Goal: Information Seeking & Learning: Learn about a topic

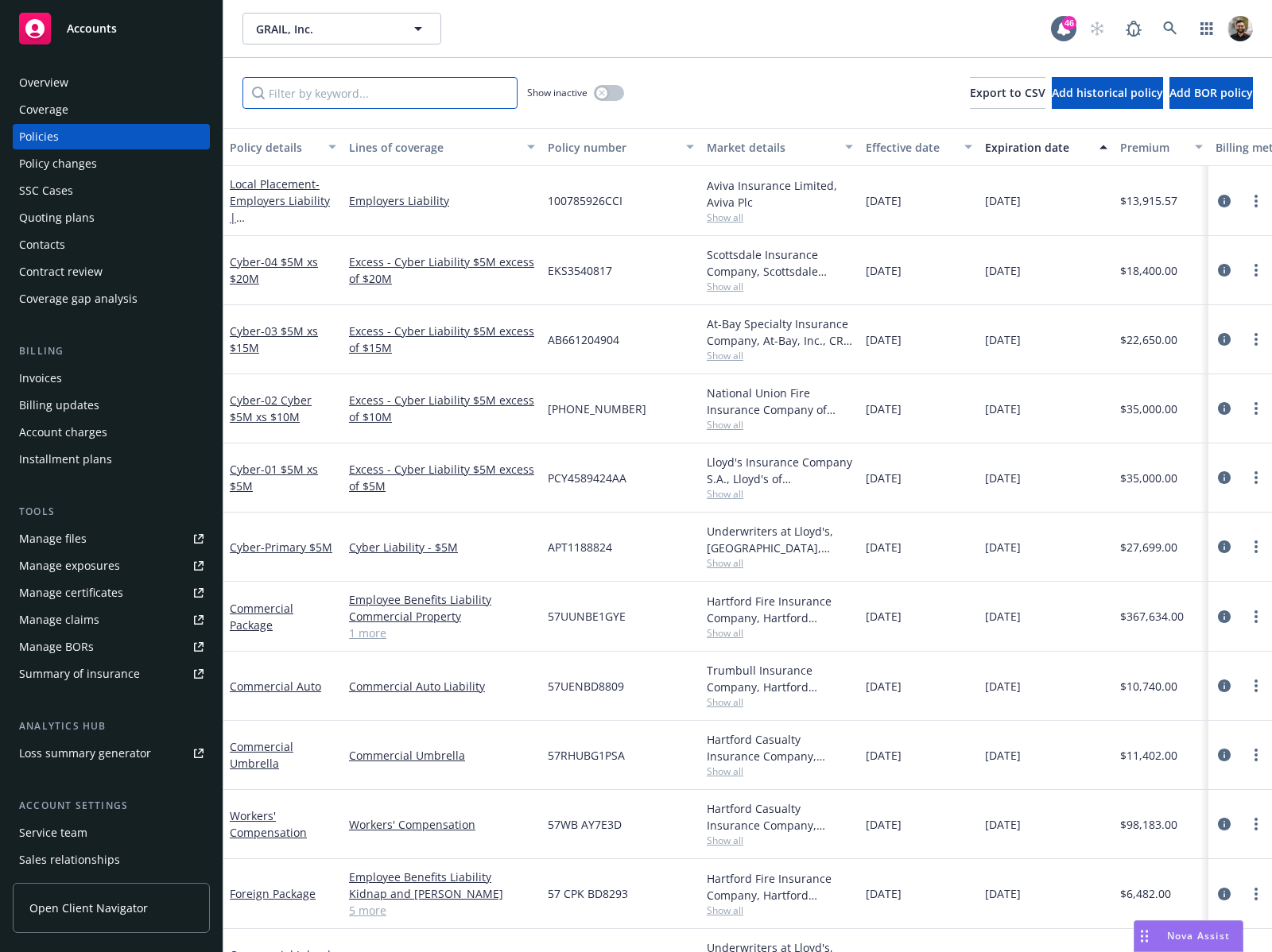
click at [449, 86] on input "Filter by keyword..." at bounding box center [380, 93] width 275 height 32
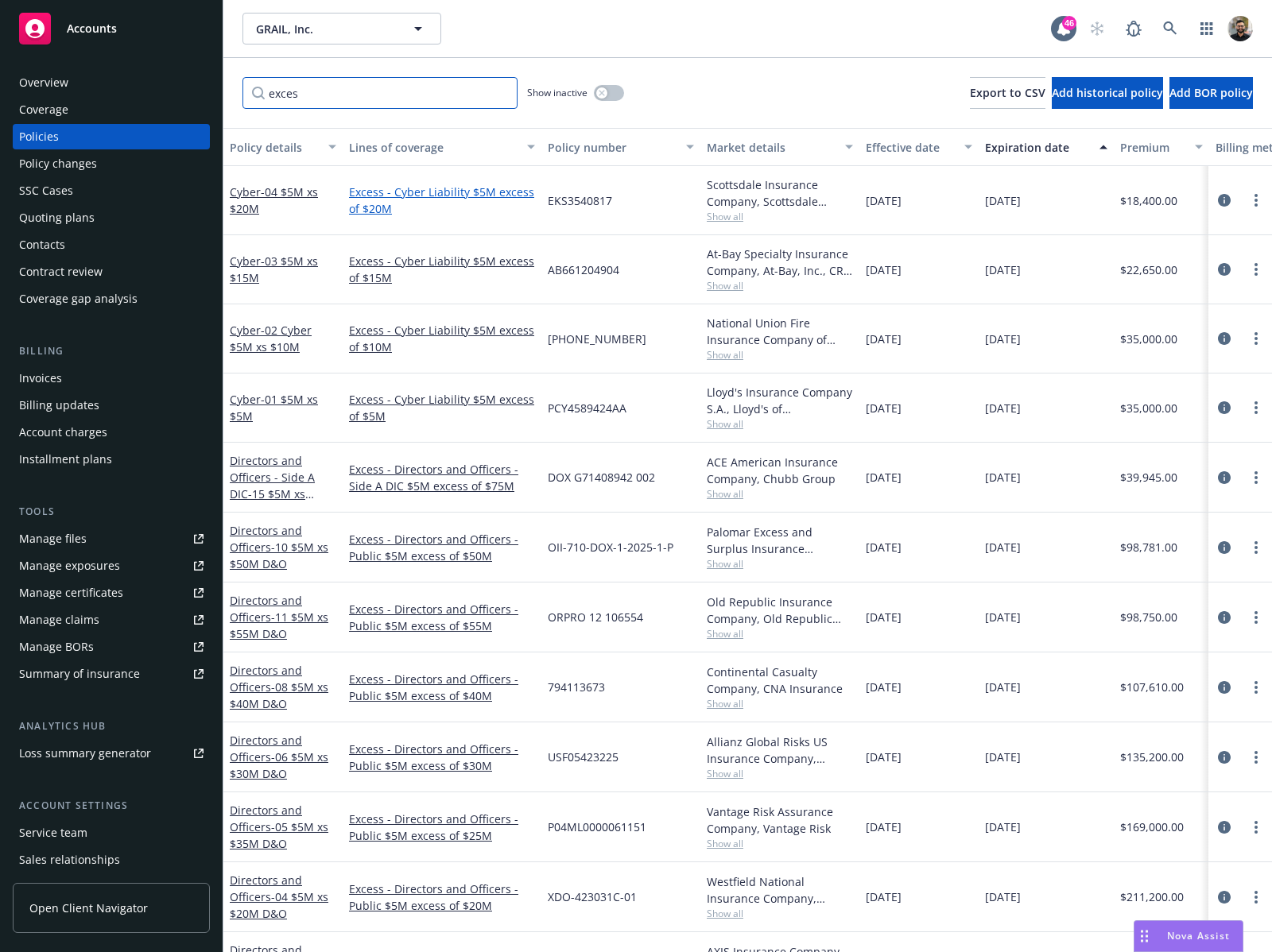
type input "exces"
click at [502, 195] on link "Excess - Cyber Liability $5M excess of $20M" at bounding box center [442, 201] width 186 height 33
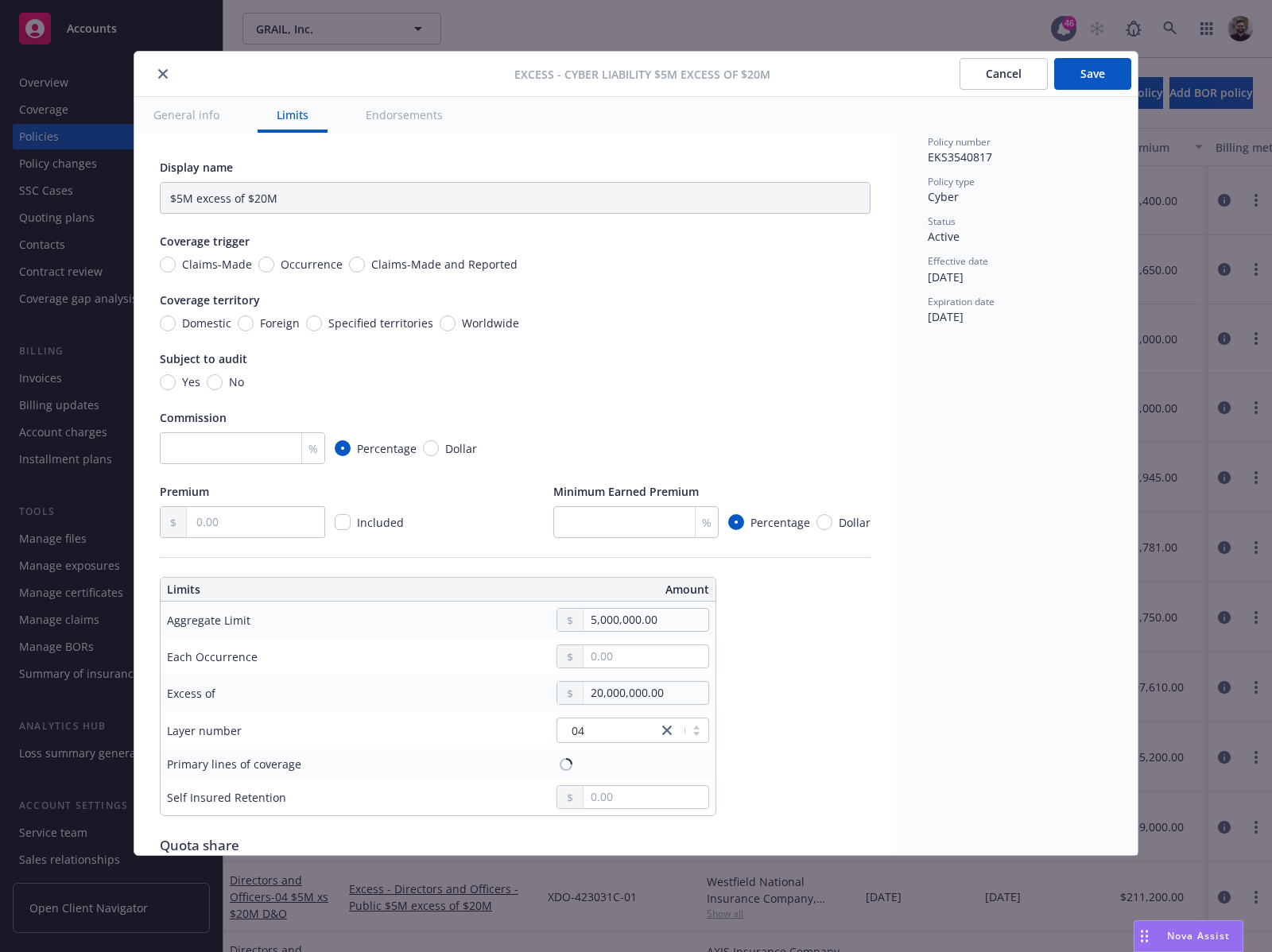
type input "Cyber Liability $5M excess of $20M"
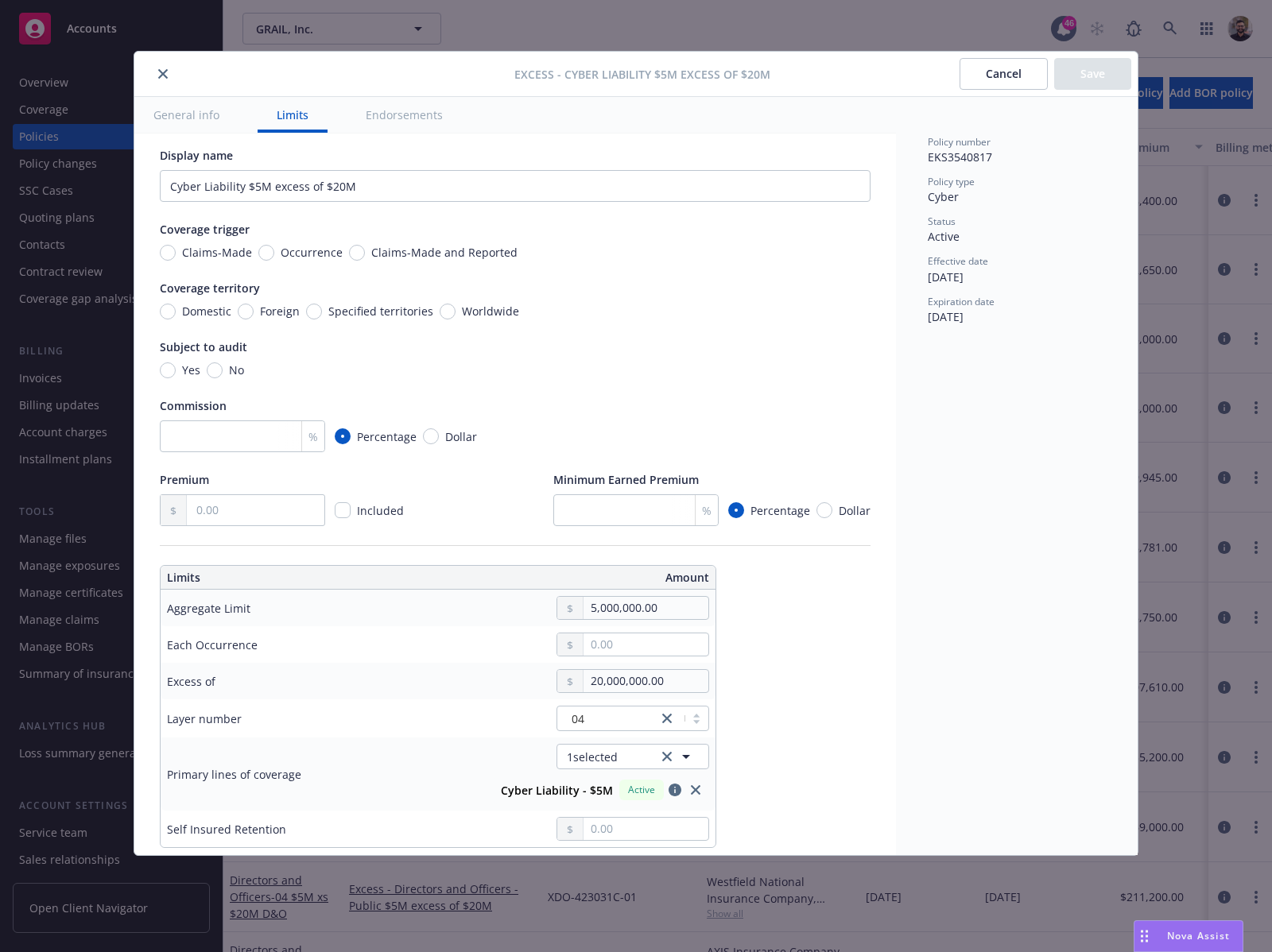
scroll to position [37, 0]
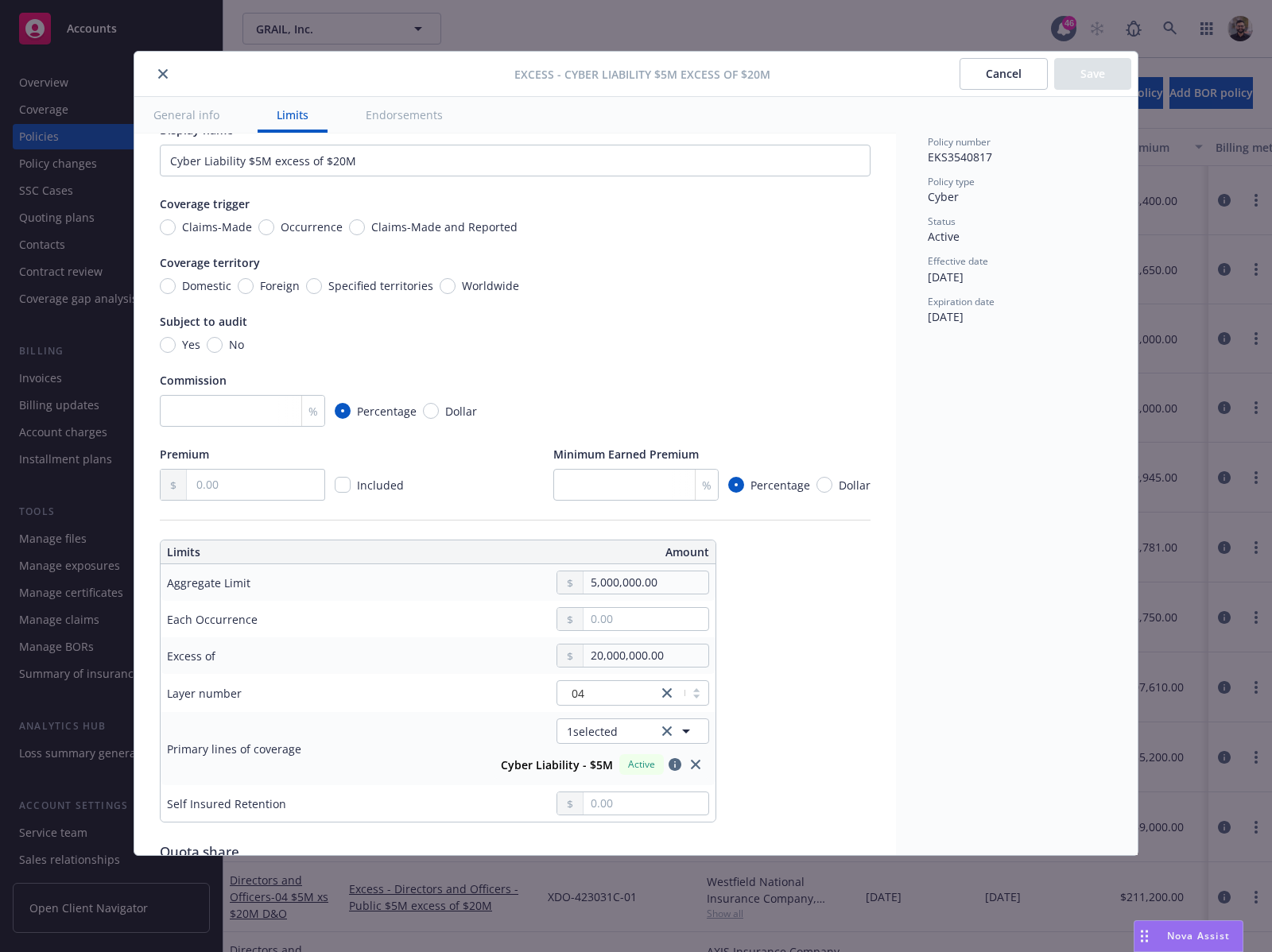
click at [991, 75] on button "Cancel" at bounding box center [1003, 73] width 88 height 32
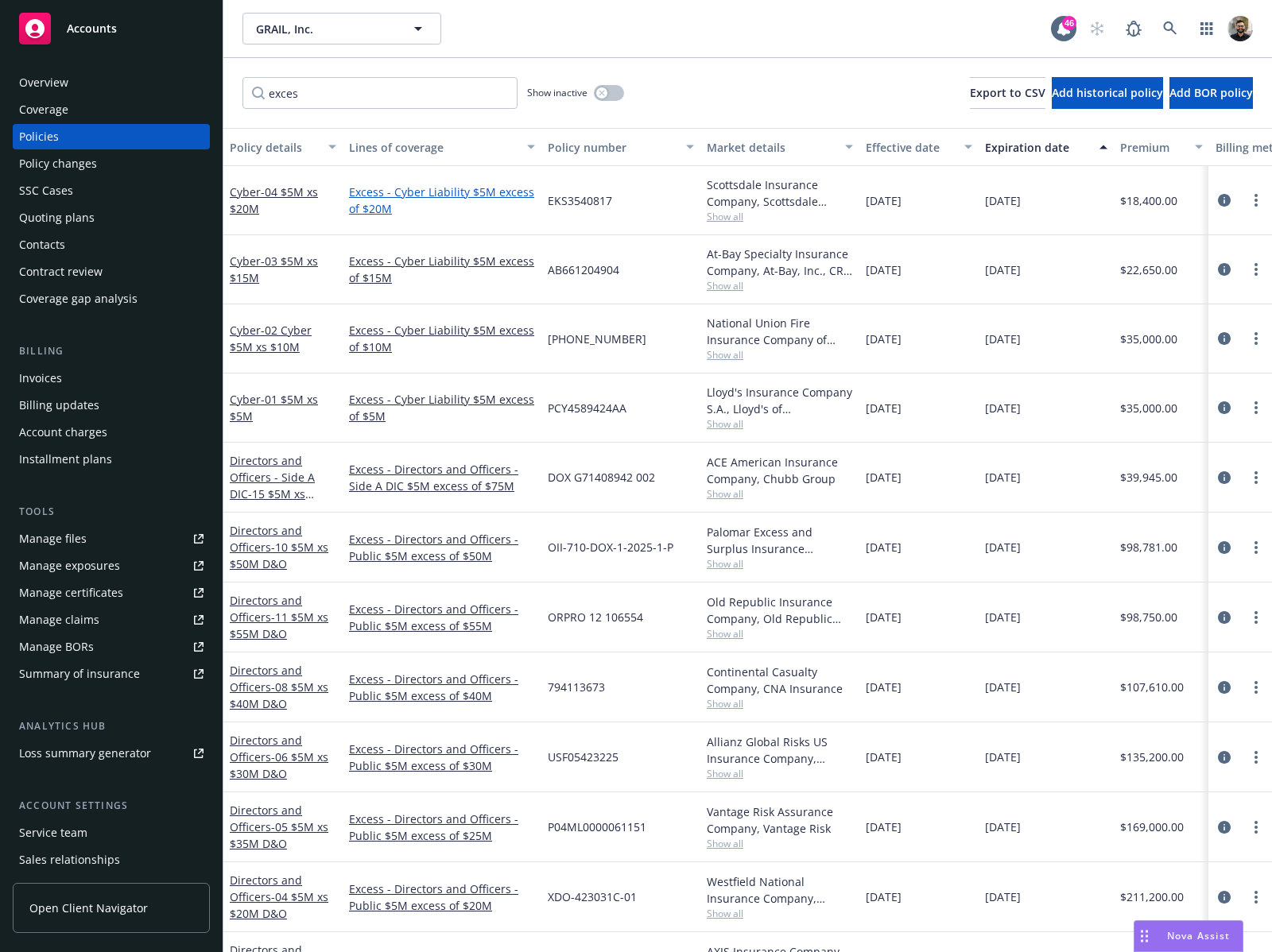
click at [498, 196] on link "Excess - Cyber Liability $5M excess of $20M" at bounding box center [442, 201] width 186 height 33
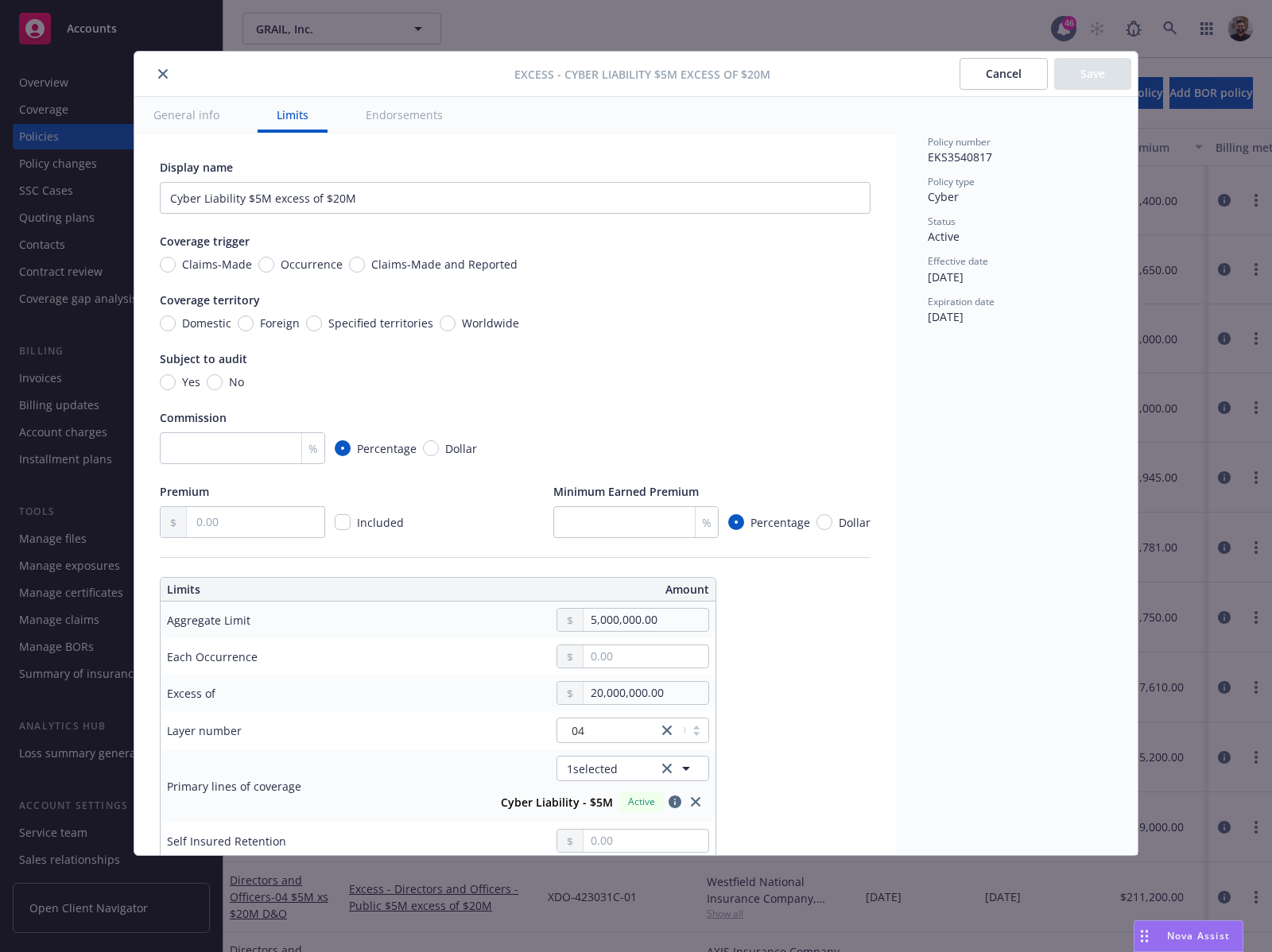
click at [994, 80] on button "Cancel" at bounding box center [1003, 73] width 88 height 32
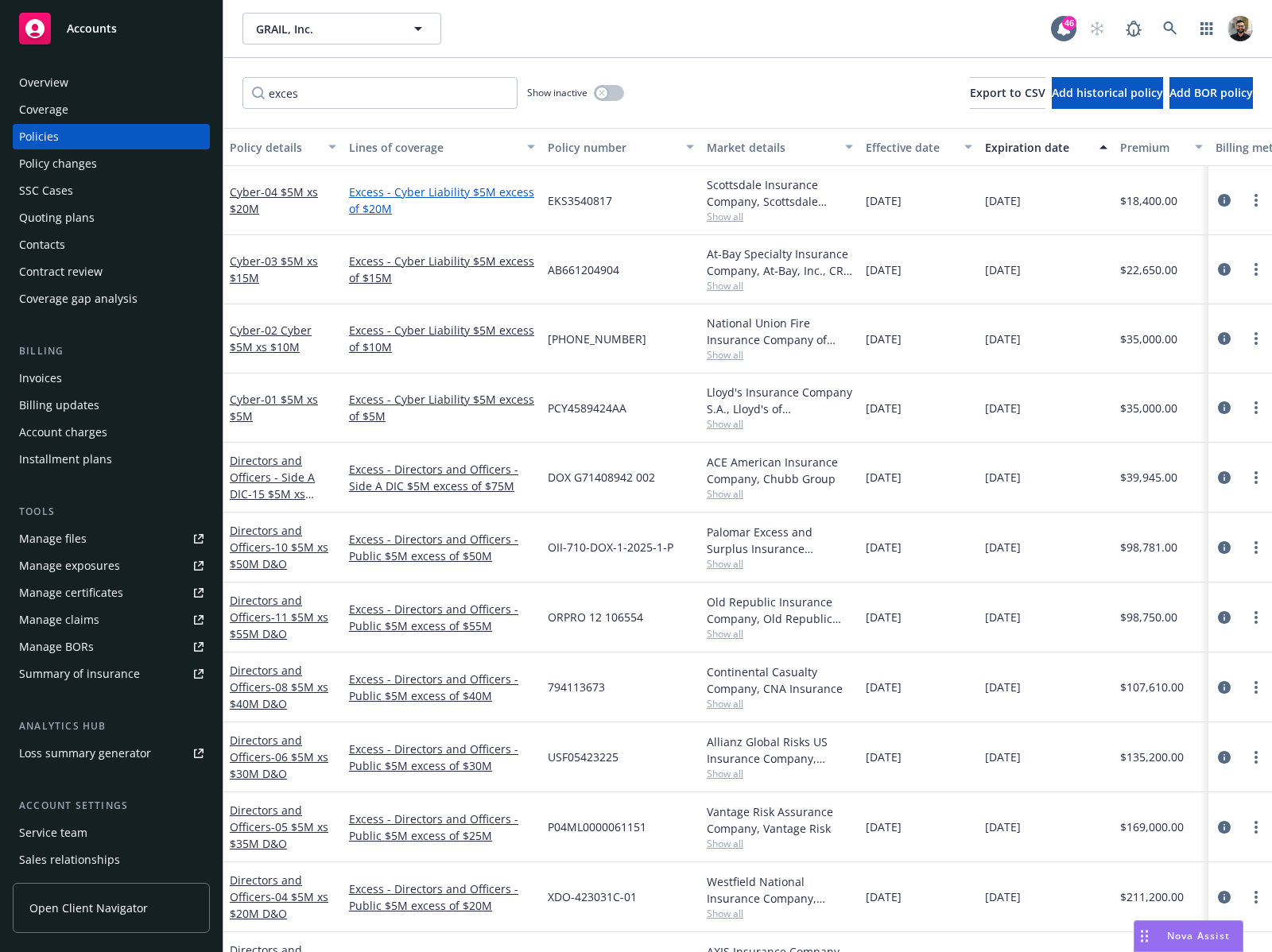
click at [391, 188] on link "Excess - Cyber Liability $5M excess of $20M" at bounding box center [442, 201] width 186 height 33
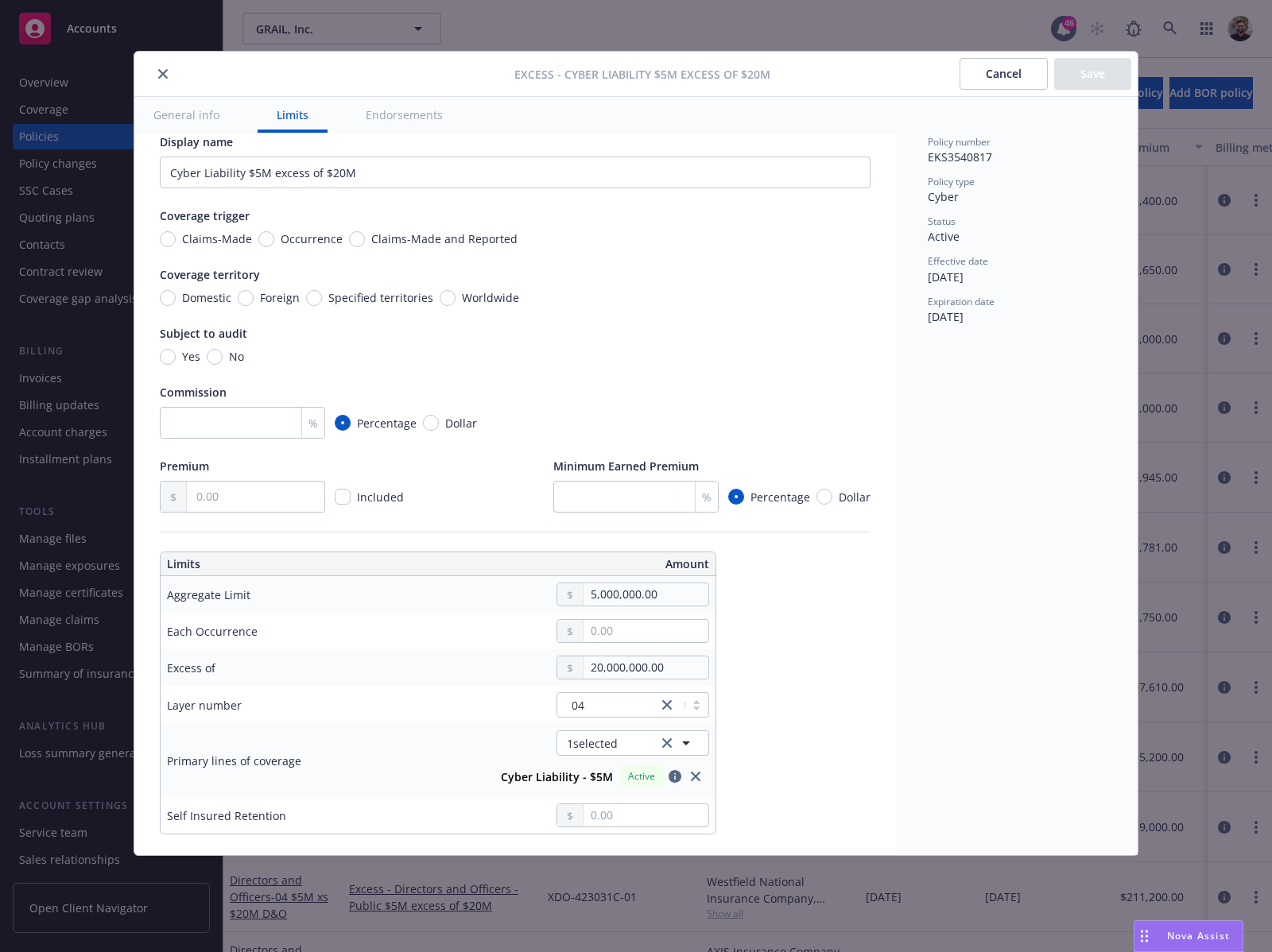
scroll to position [63, 0]
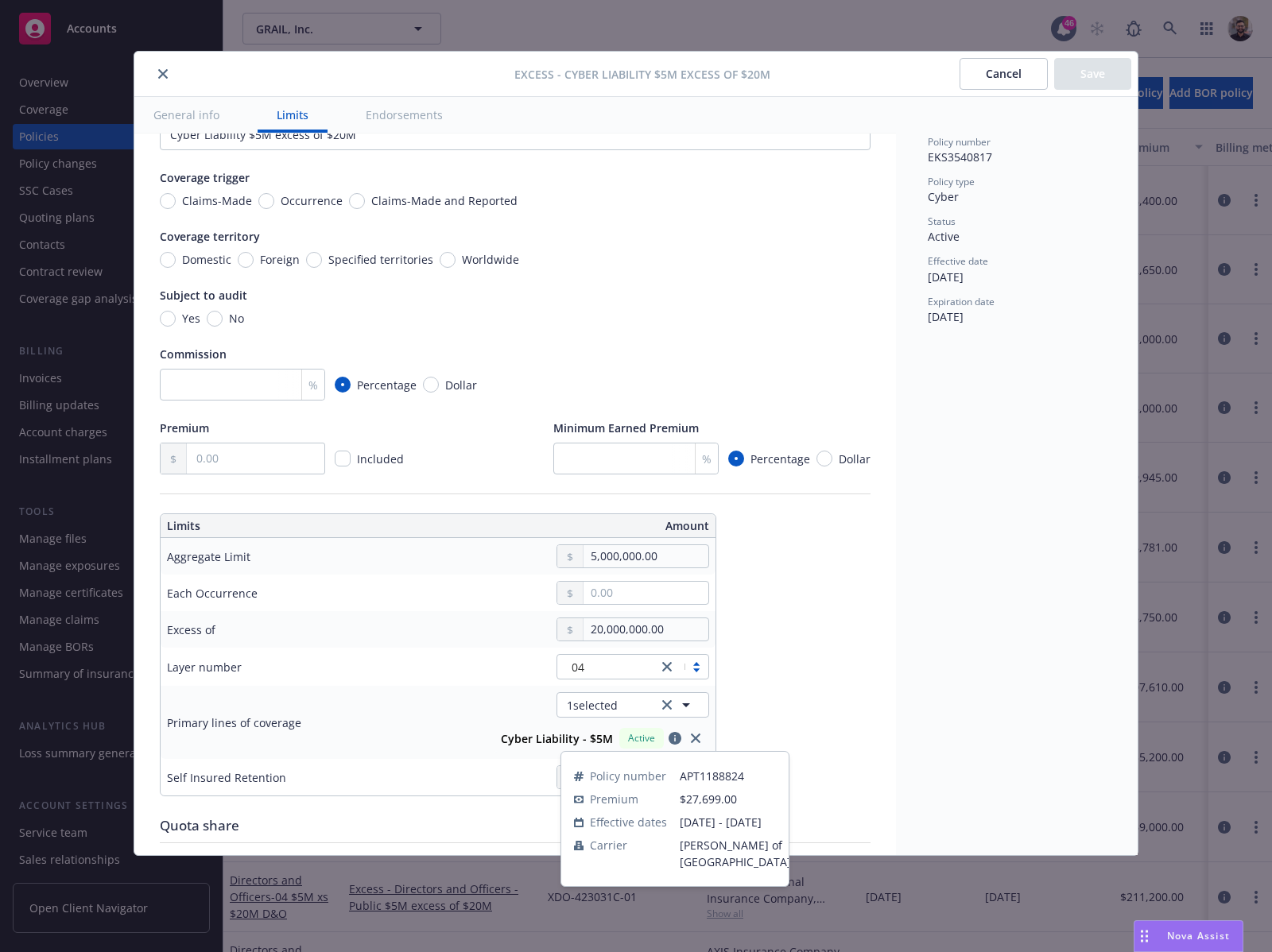
click at [674, 739] on icon "button" at bounding box center [675, 738] width 13 height 13
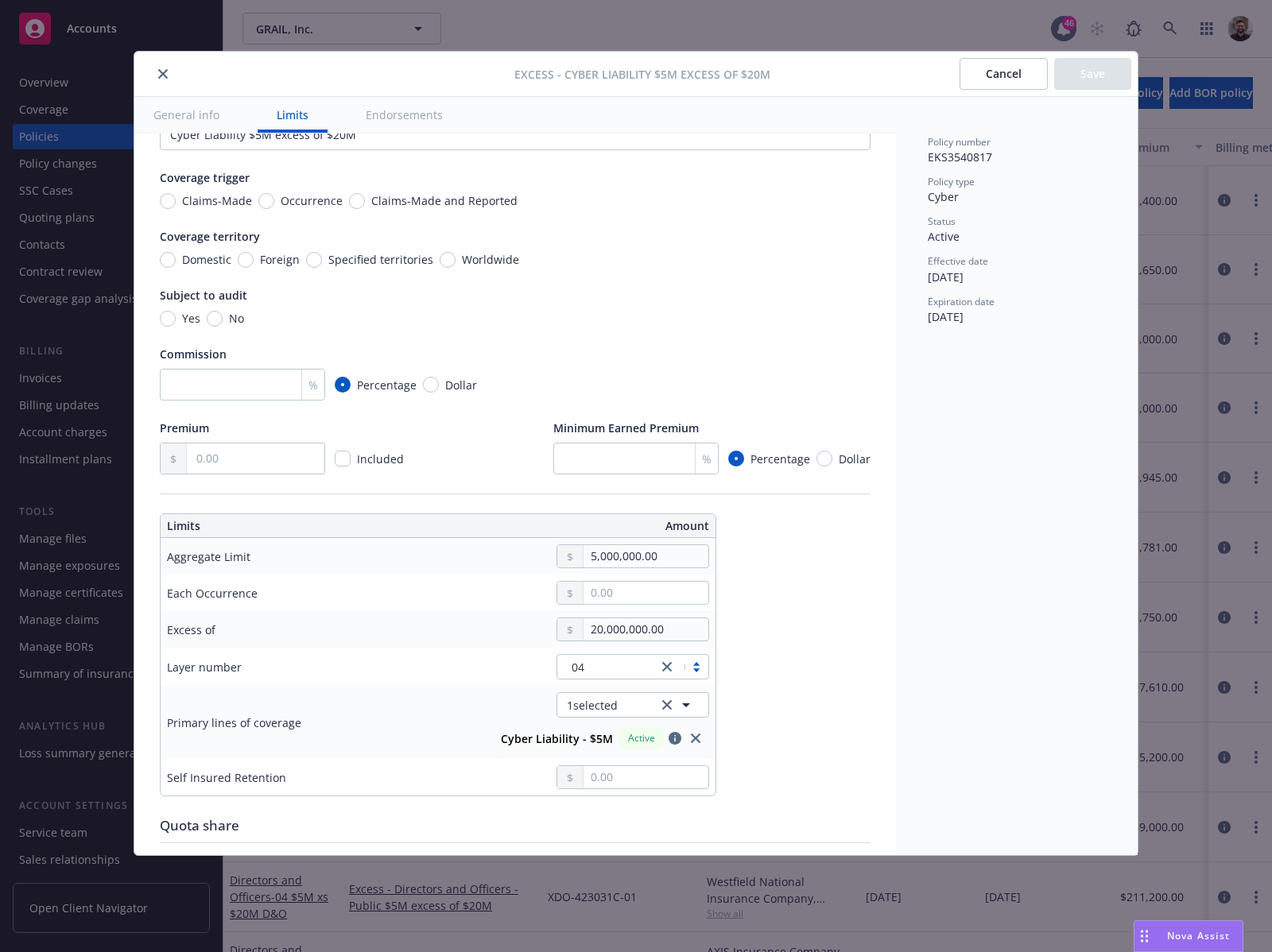
click at [1016, 76] on button "Cancel" at bounding box center [1003, 73] width 88 height 32
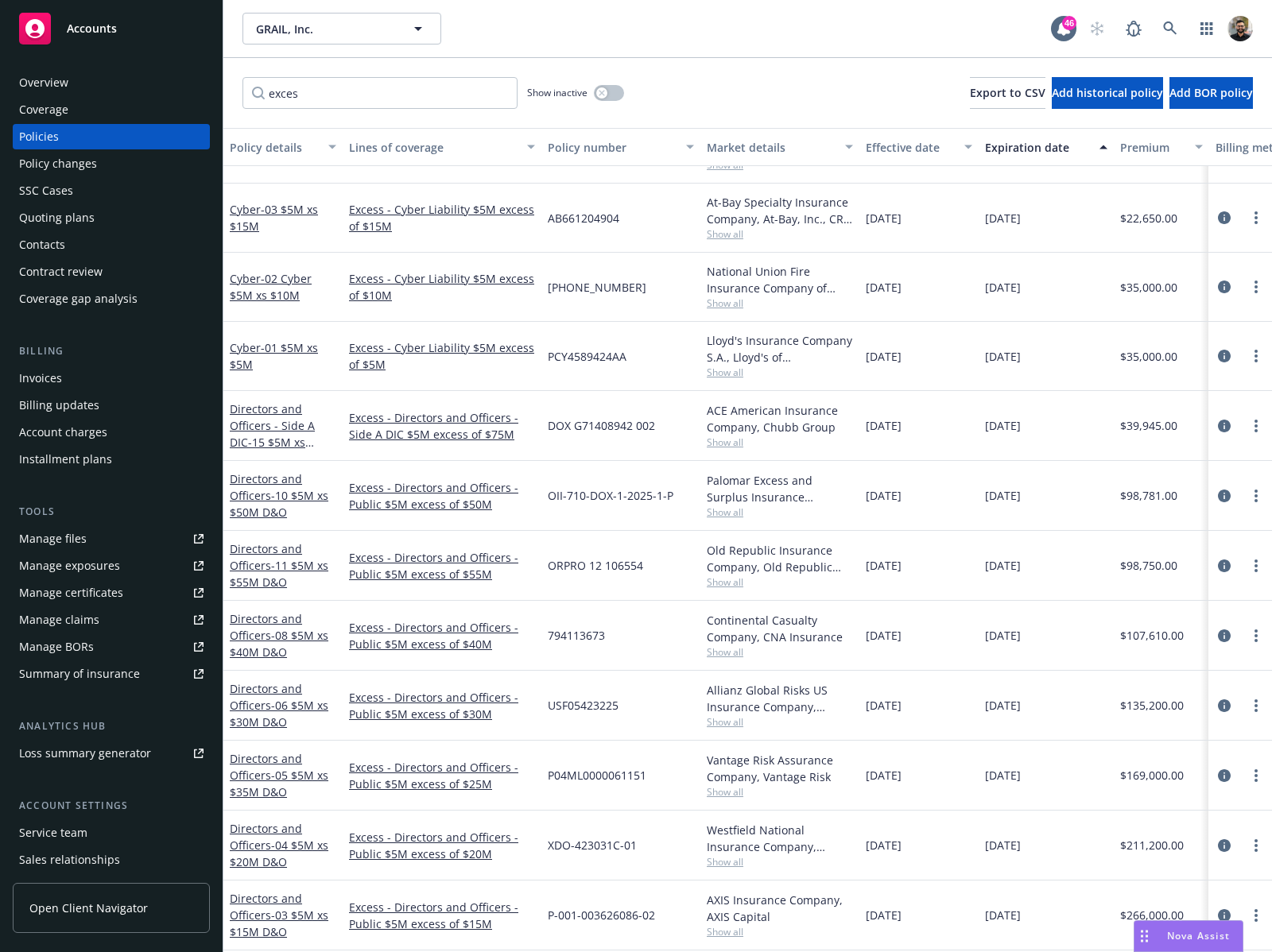
scroll to position [121, 0]
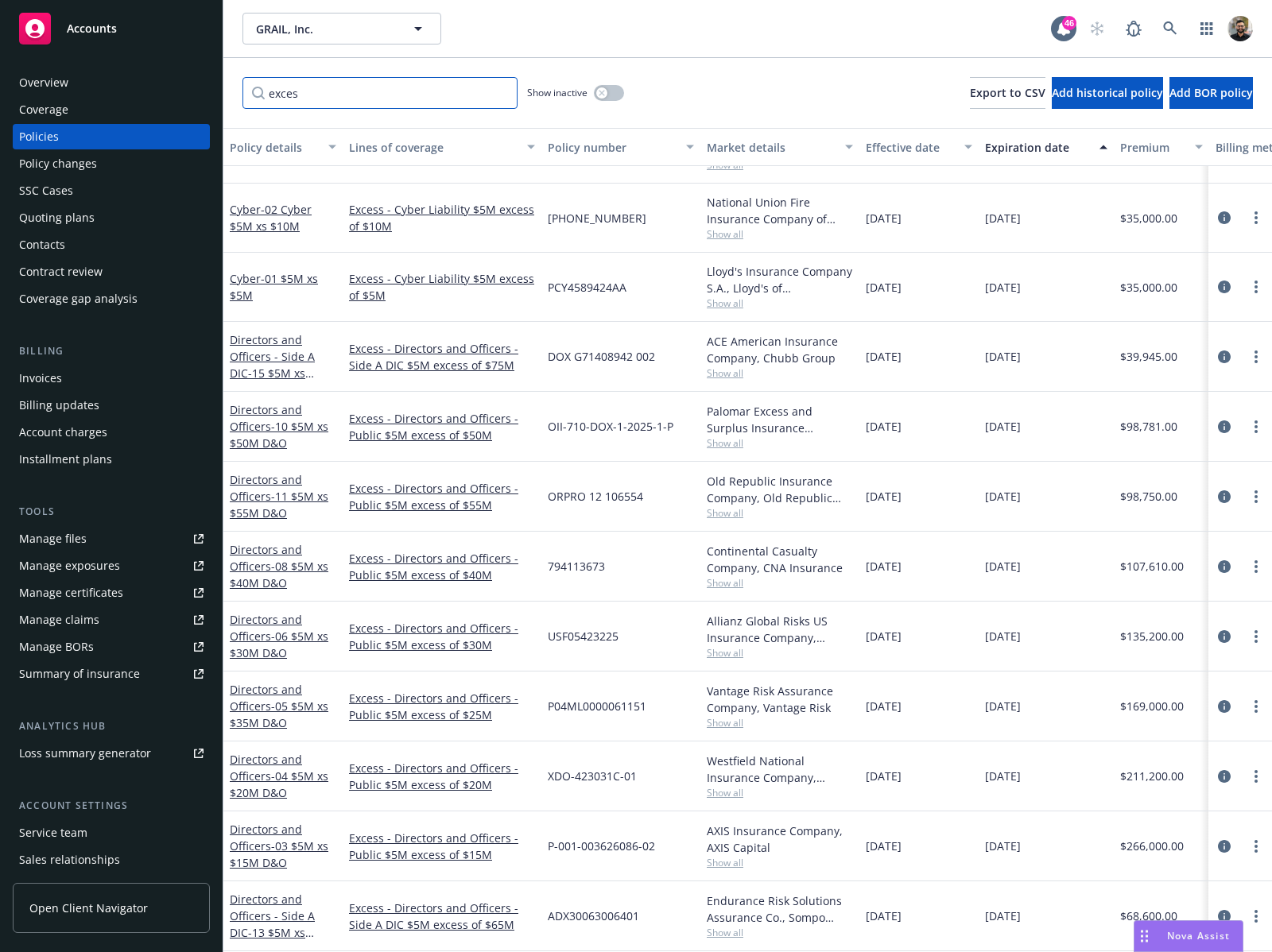
click at [378, 87] on input "exces" at bounding box center [380, 93] width 275 height 32
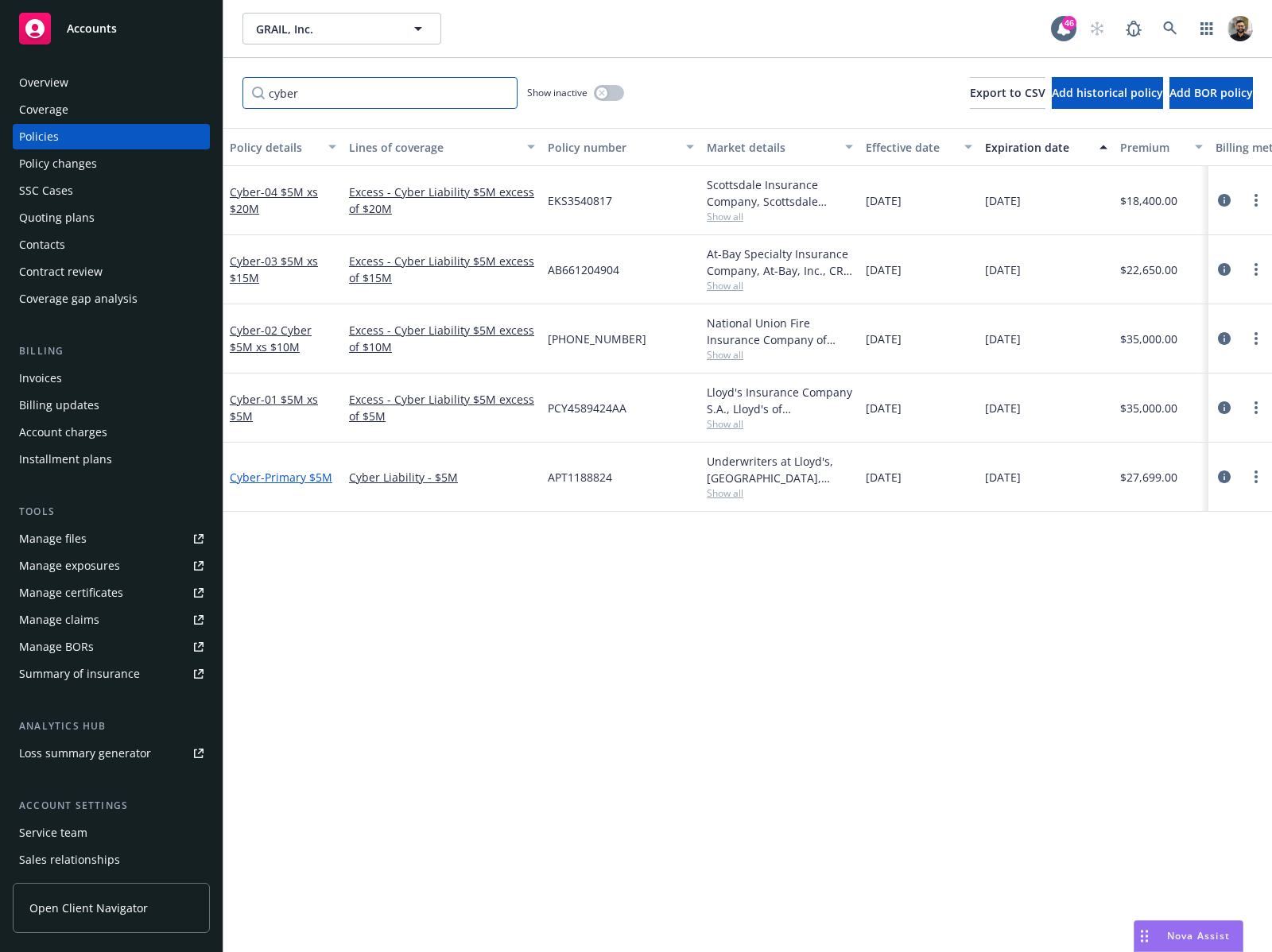
type input "cyber"
click at [309, 476] on span "- Primary $5M" at bounding box center [296, 477] width 72 height 15
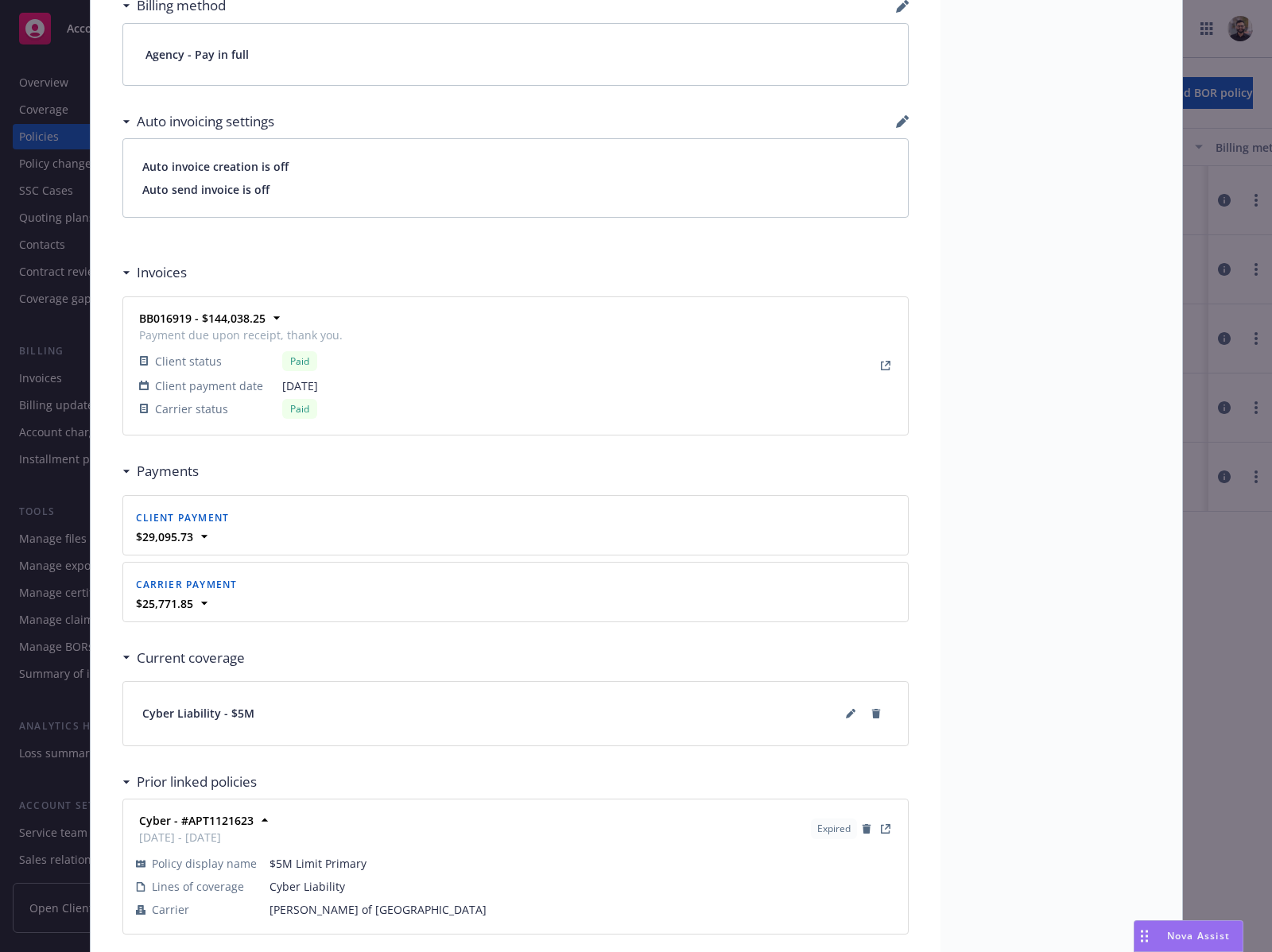
scroll to position [1299, 0]
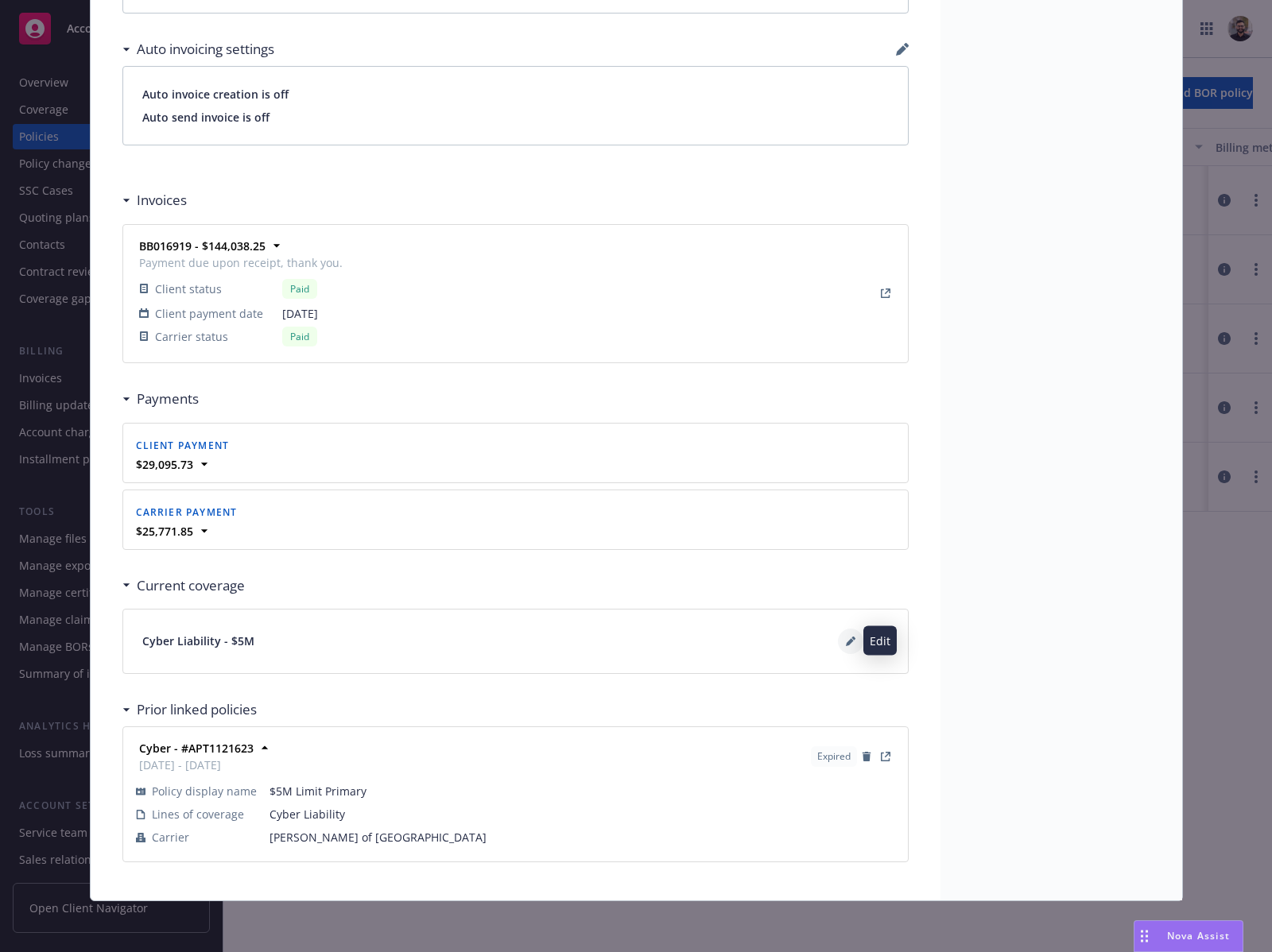
click at [838, 632] on button at bounding box center [850, 641] width 25 height 25
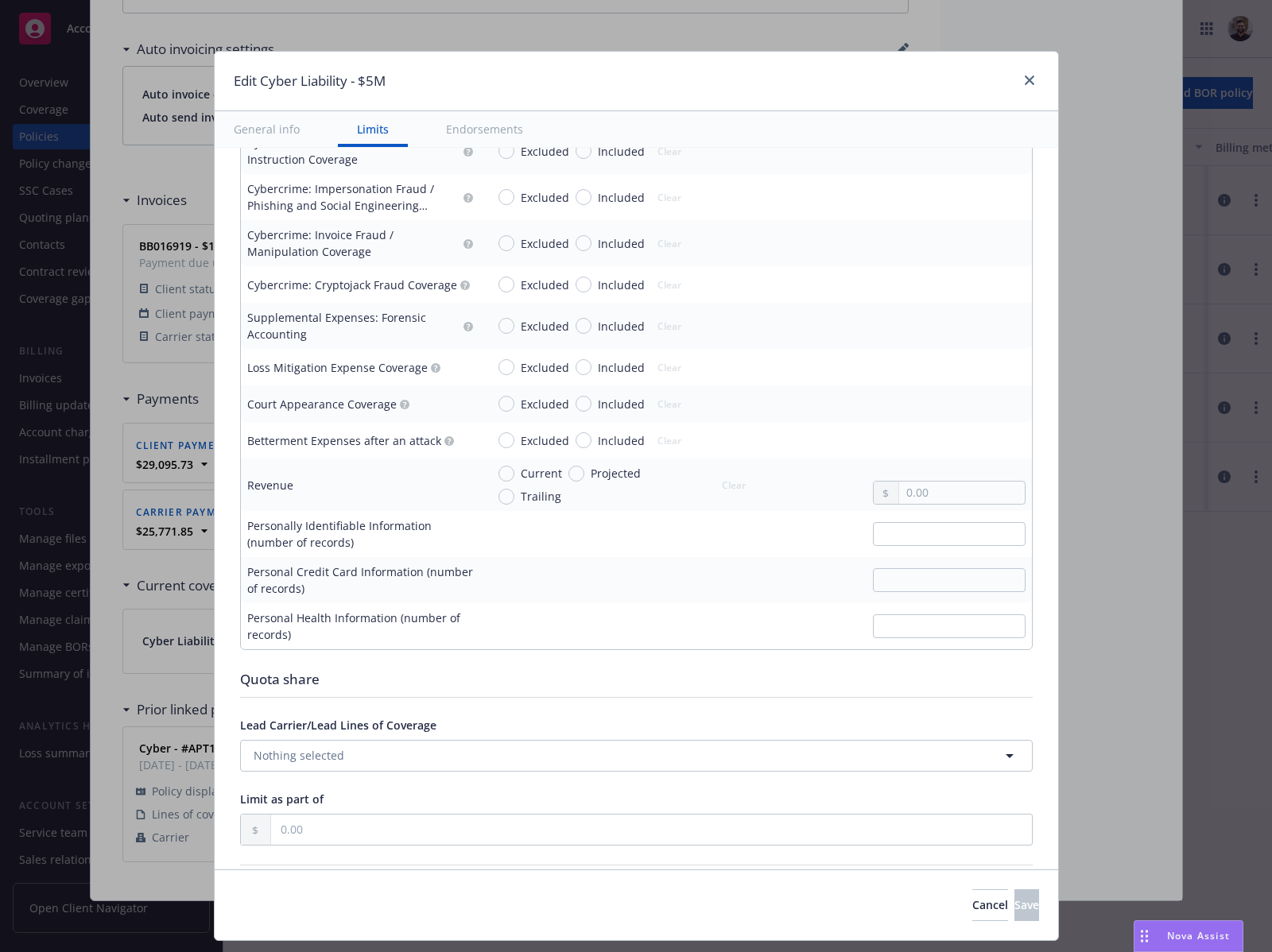
scroll to position [2859, 0]
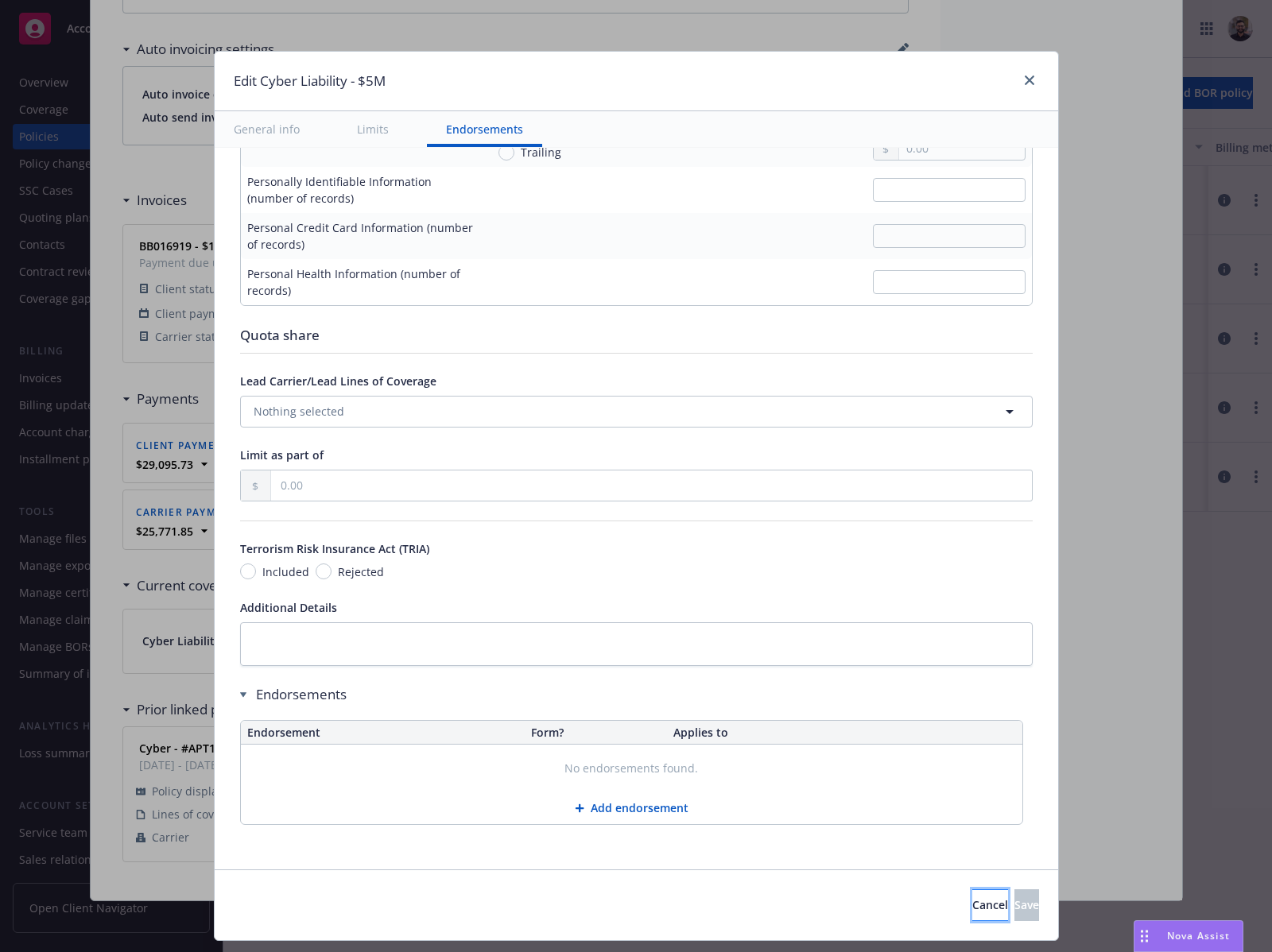
click at [973, 906] on span "Cancel" at bounding box center [990, 905] width 36 height 15
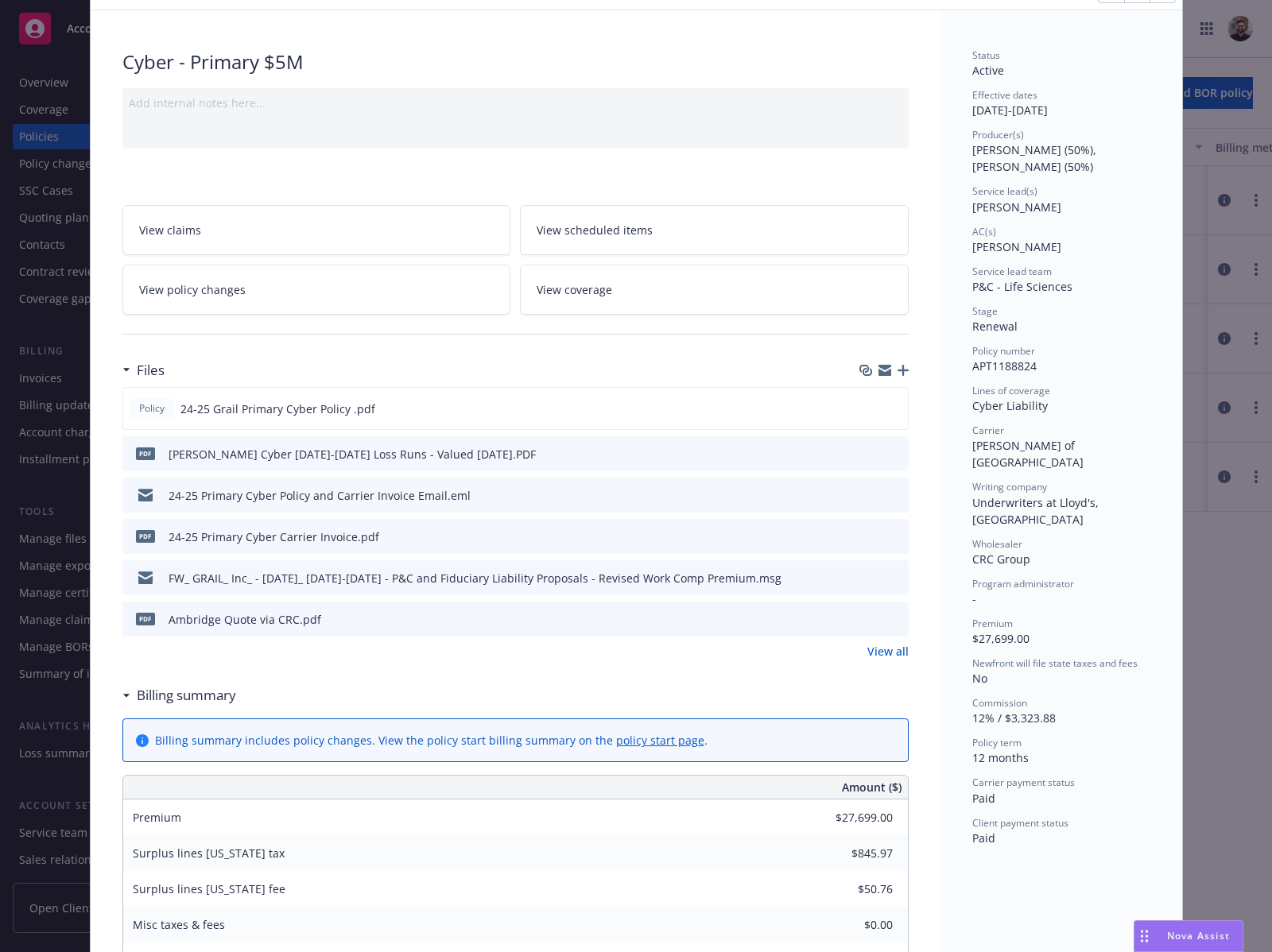
scroll to position [0, 0]
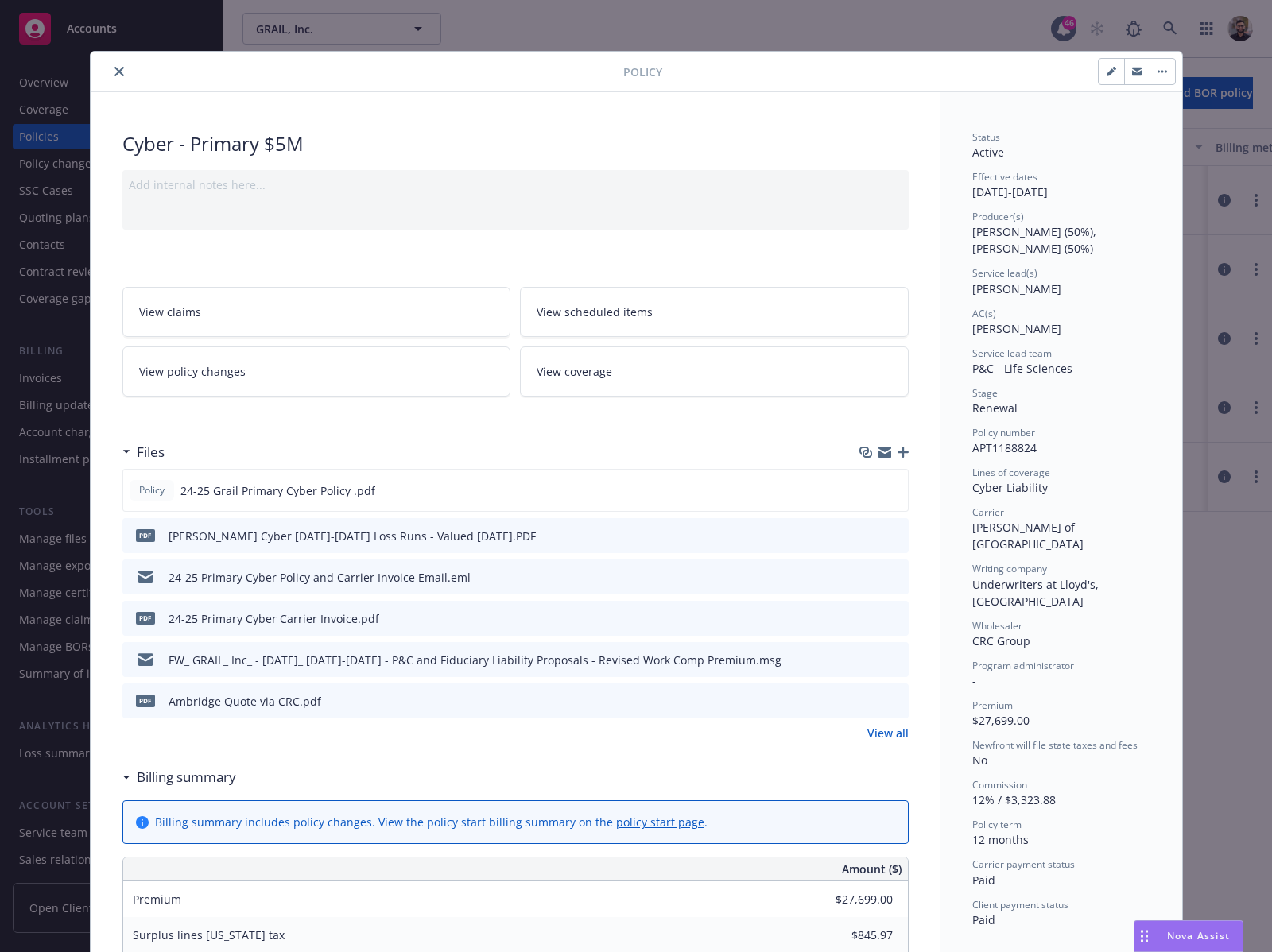
click at [1208, 185] on div "Policy Cyber - Primary $5M Add internal notes here... View claims View schedule…" at bounding box center [636, 476] width 1272 height 952
click at [115, 72] on icon "close" at bounding box center [119, 72] width 9 height 9
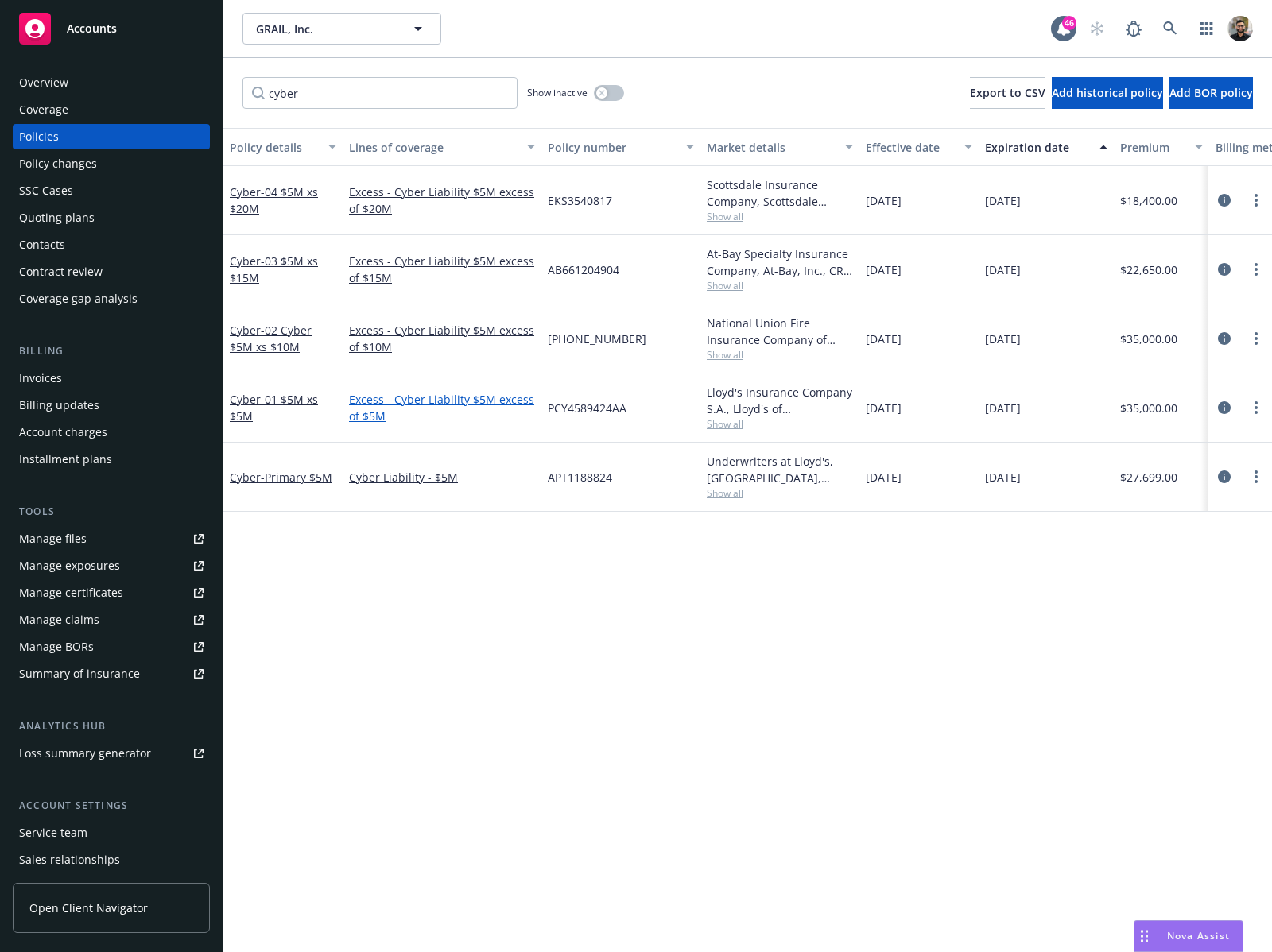
click at [515, 403] on link "Excess - Cyber Liability $5M excess of $5M" at bounding box center [442, 408] width 186 height 33
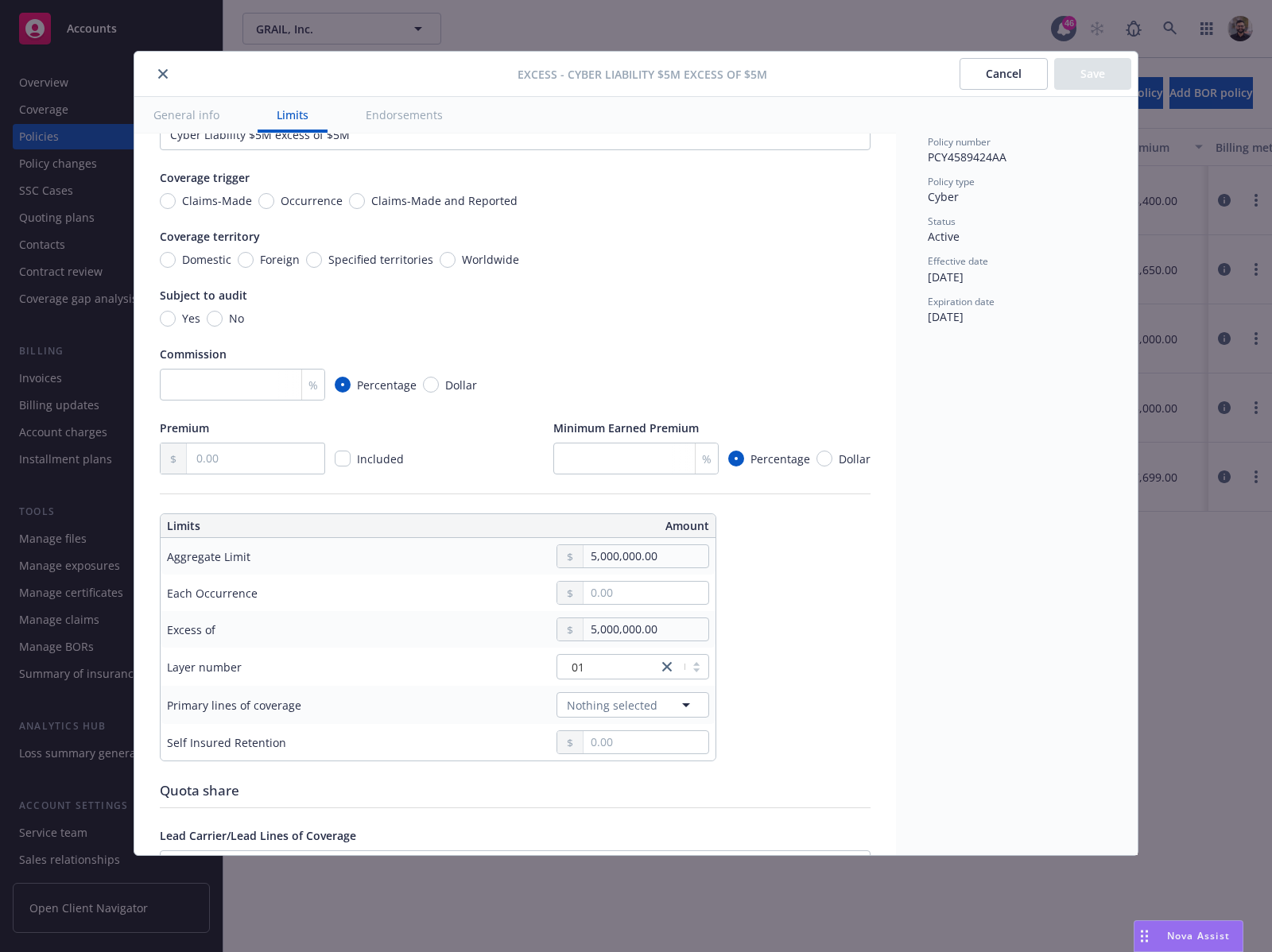
scroll to position [292, 0]
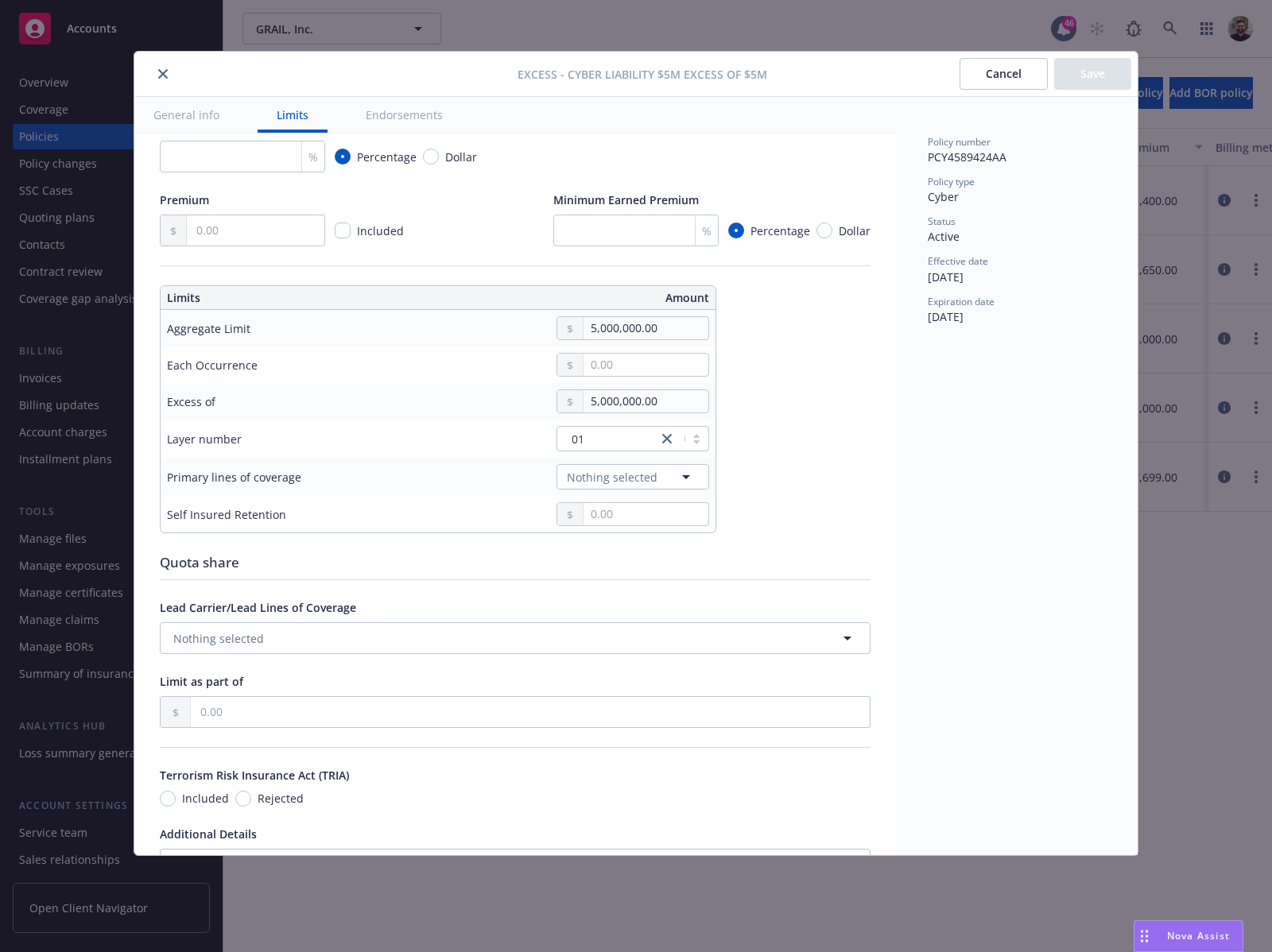
click at [1006, 78] on button "Cancel" at bounding box center [1003, 73] width 88 height 32
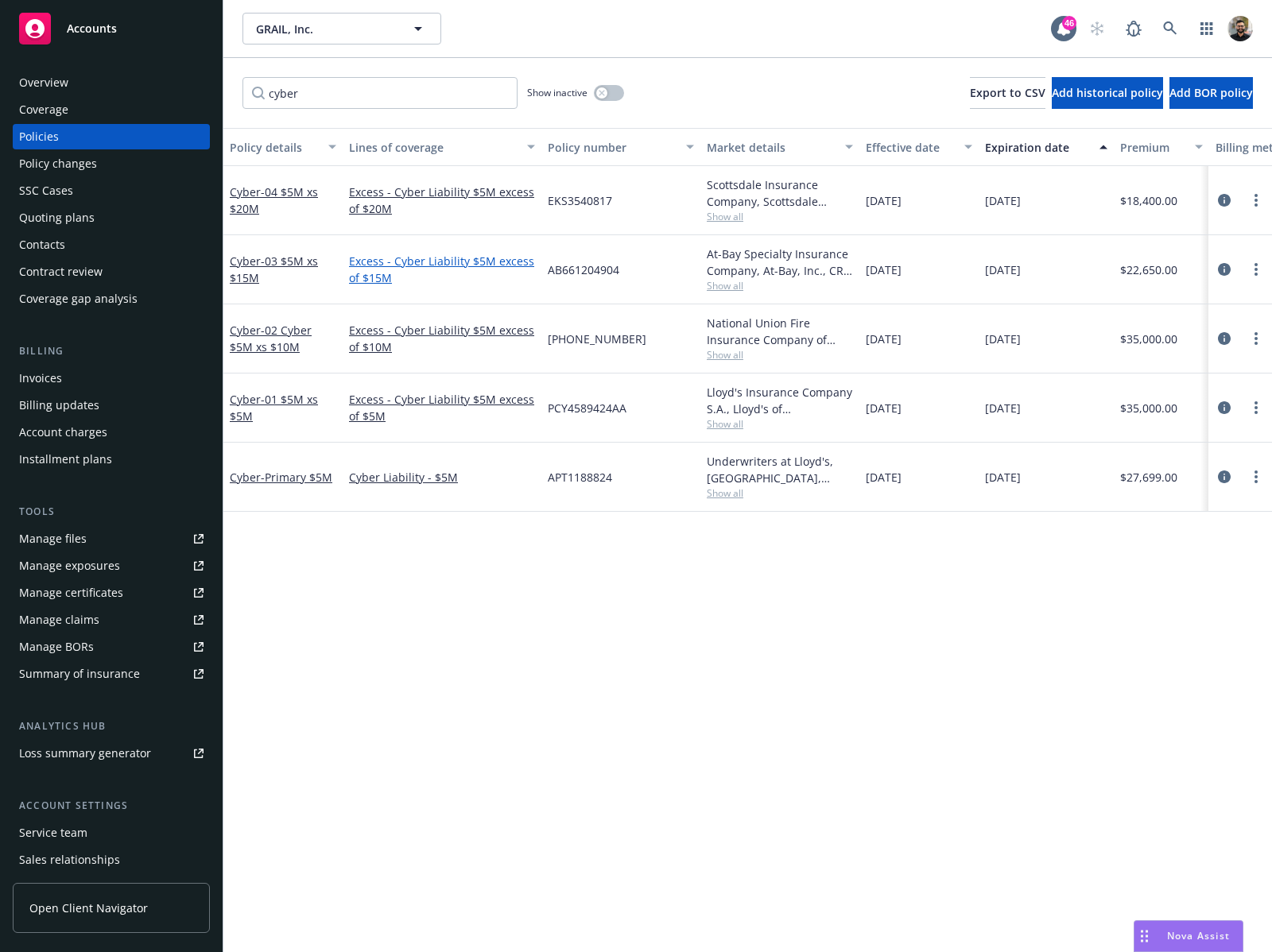
click at [505, 263] on link "Excess - Cyber Liability $5M excess of $15M" at bounding box center [442, 269] width 186 height 33
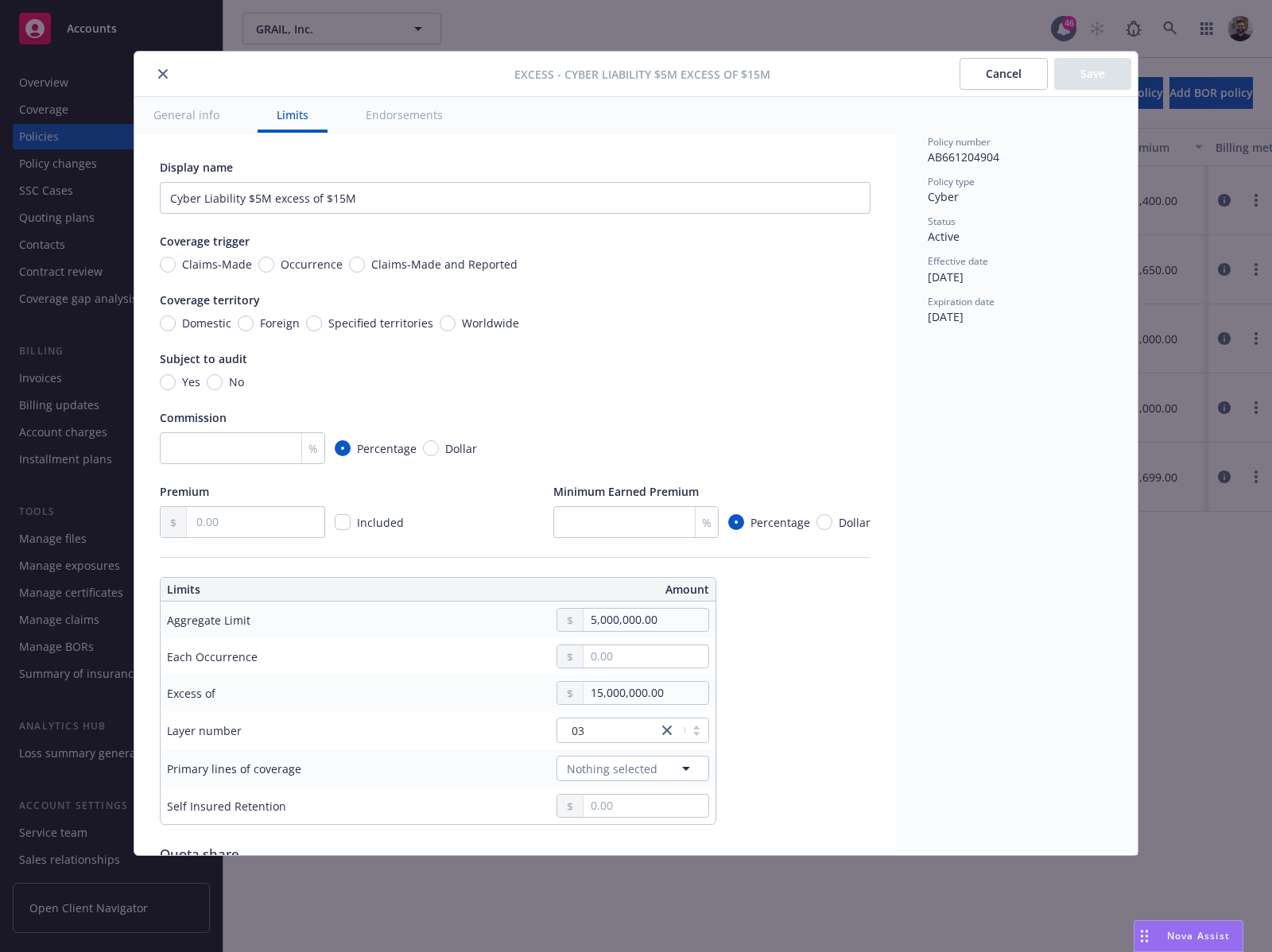
click at [992, 82] on button "Cancel" at bounding box center [1003, 73] width 88 height 32
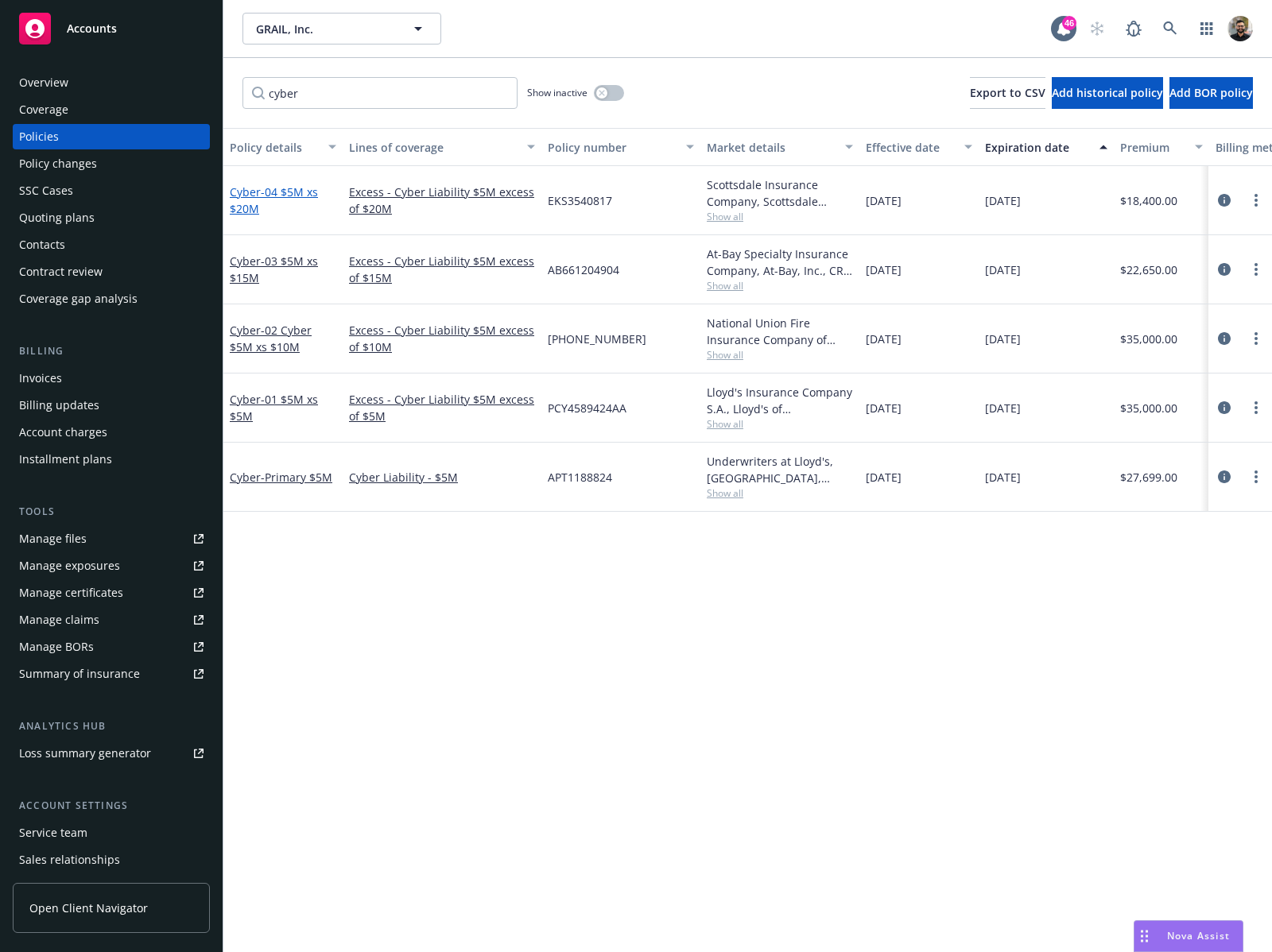
click at [277, 192] on span "- 04 $5M xs $20M" at bounding box center [273, 201] width 88 height 32
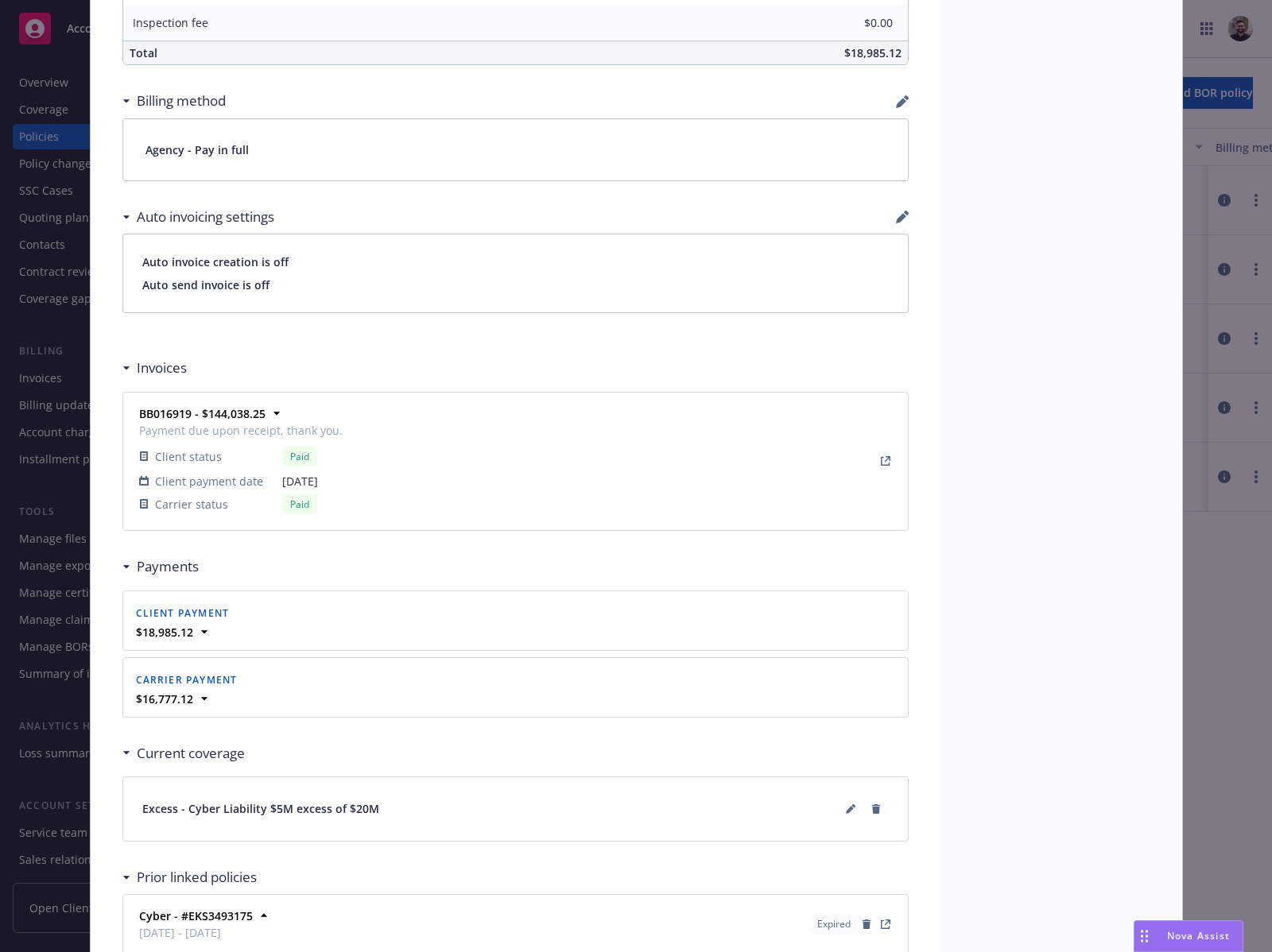
scroll to position [1238, 0]
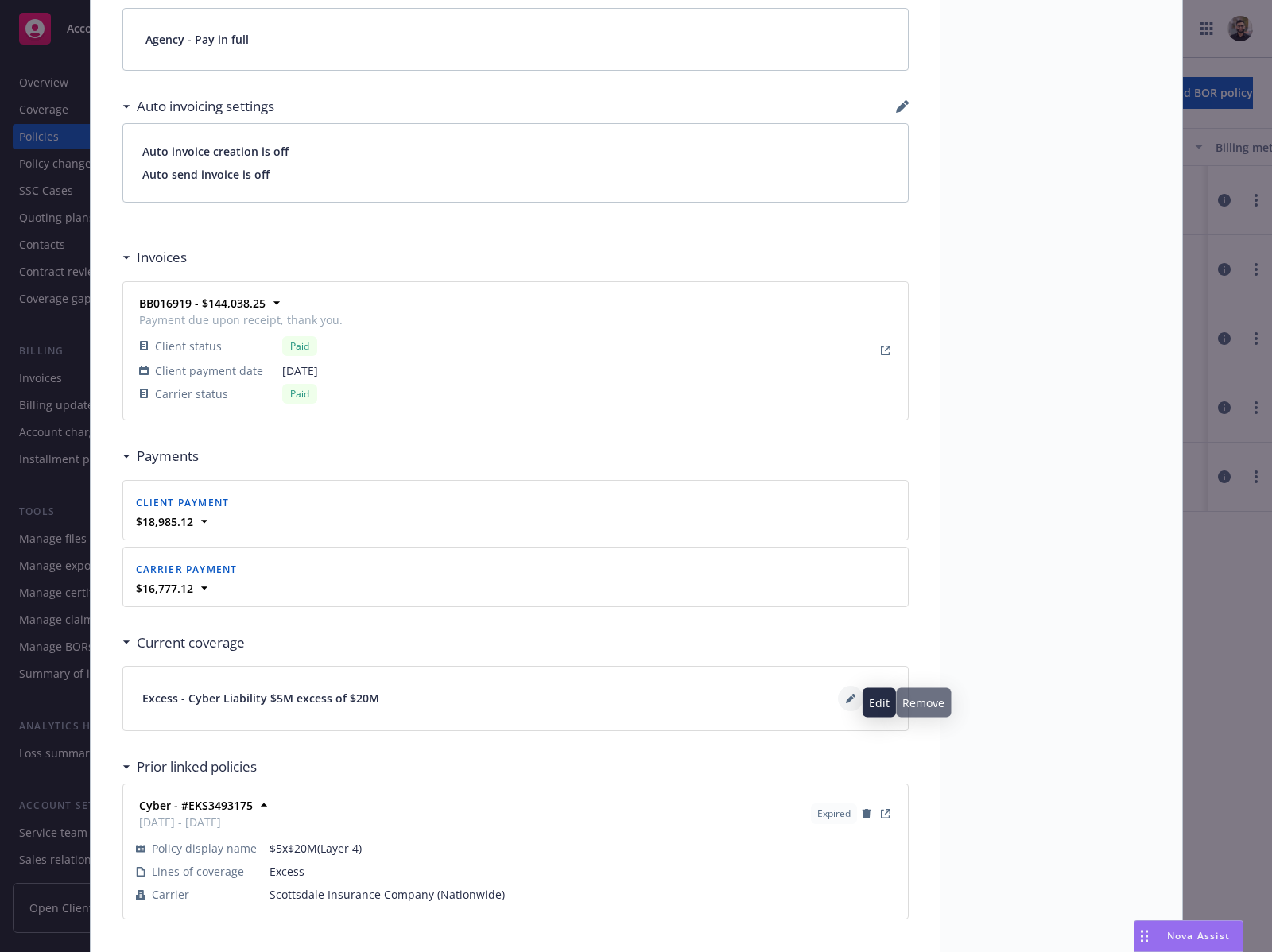
click at [846, 702] on icon at bounding box center [850, 699] width 8 height 8
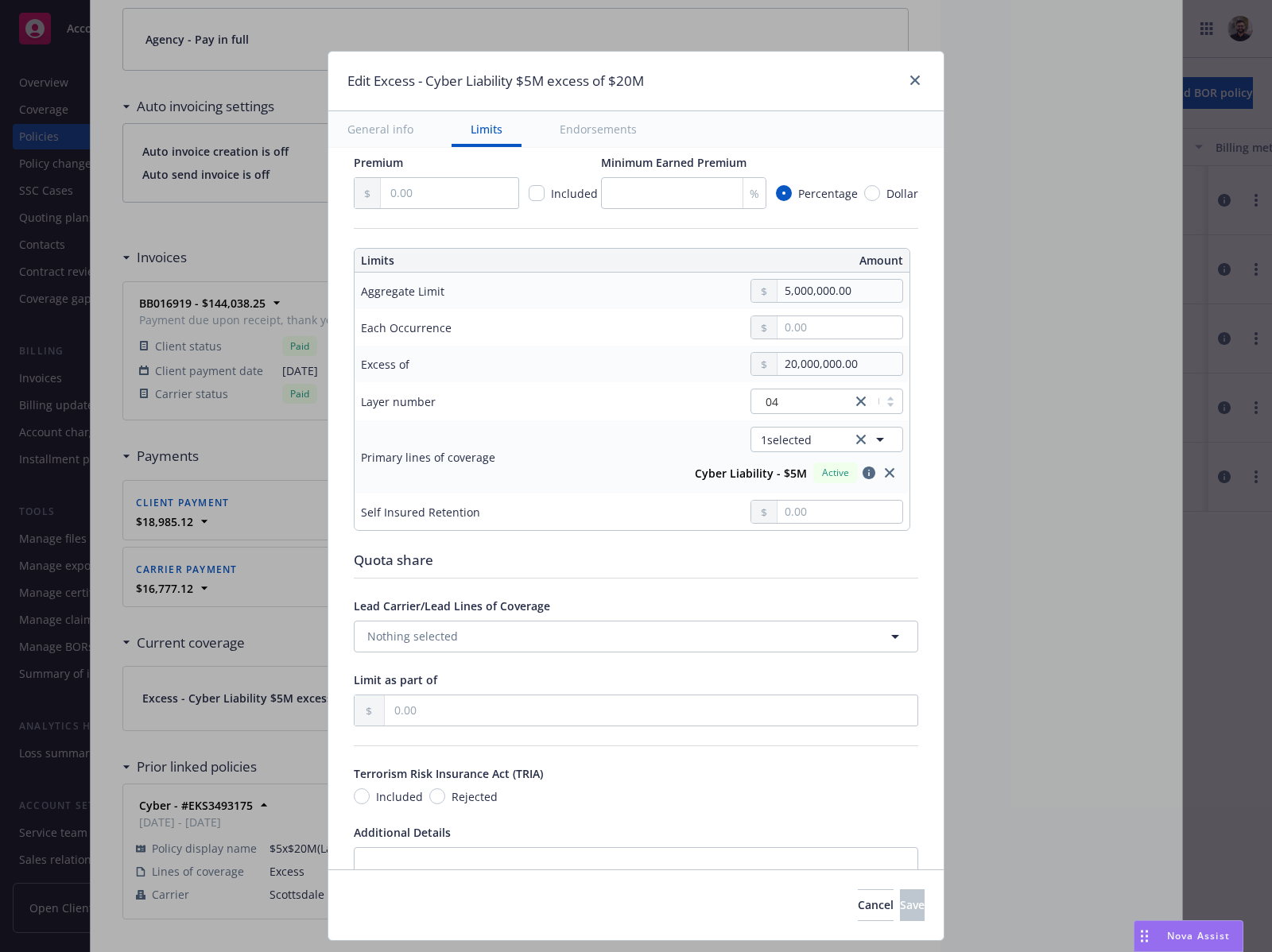
scroll to position [356, 0]
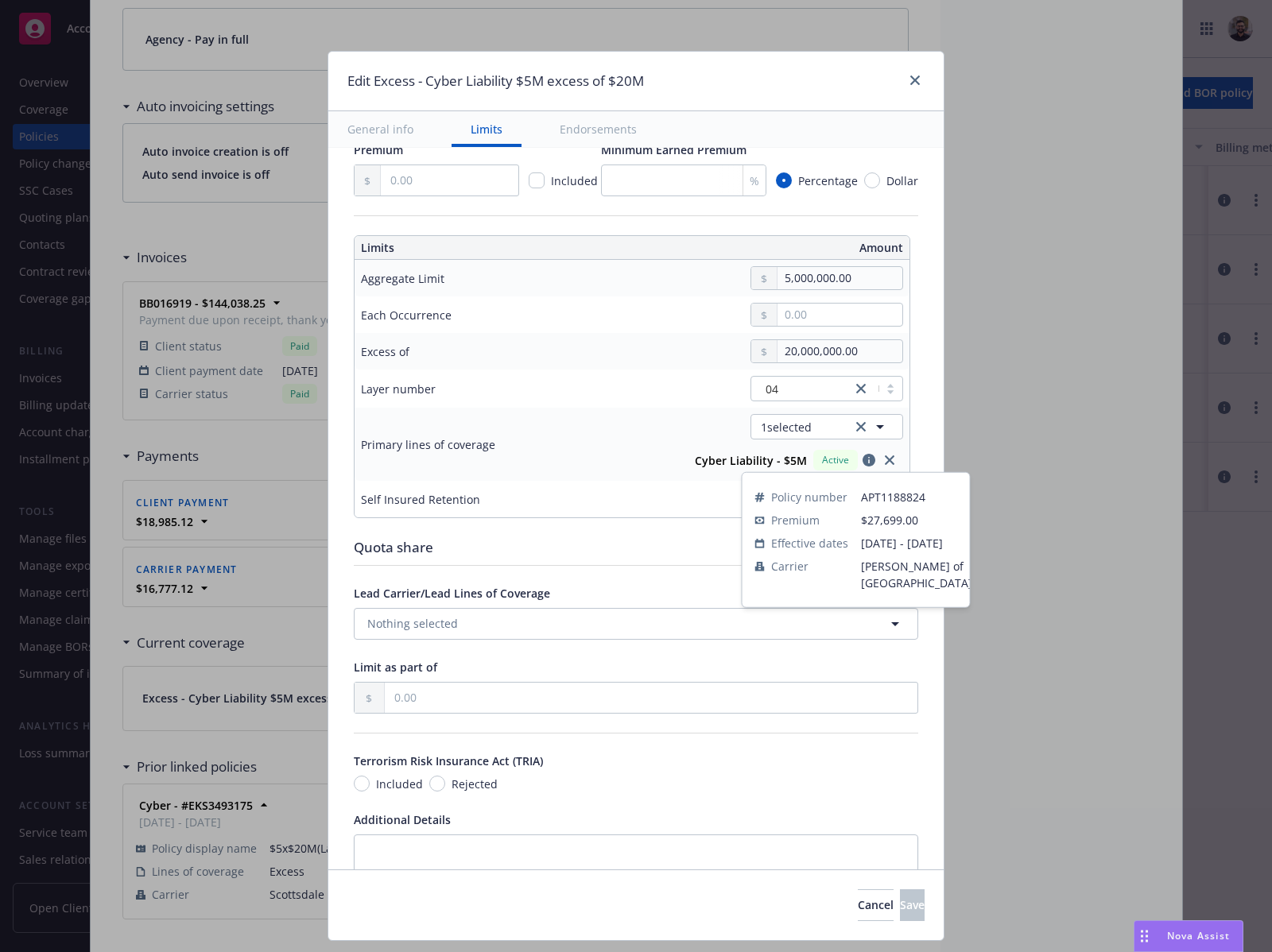
click at [863, 464] on icon "button" at bounding box center [870, 461] width 13 height 13
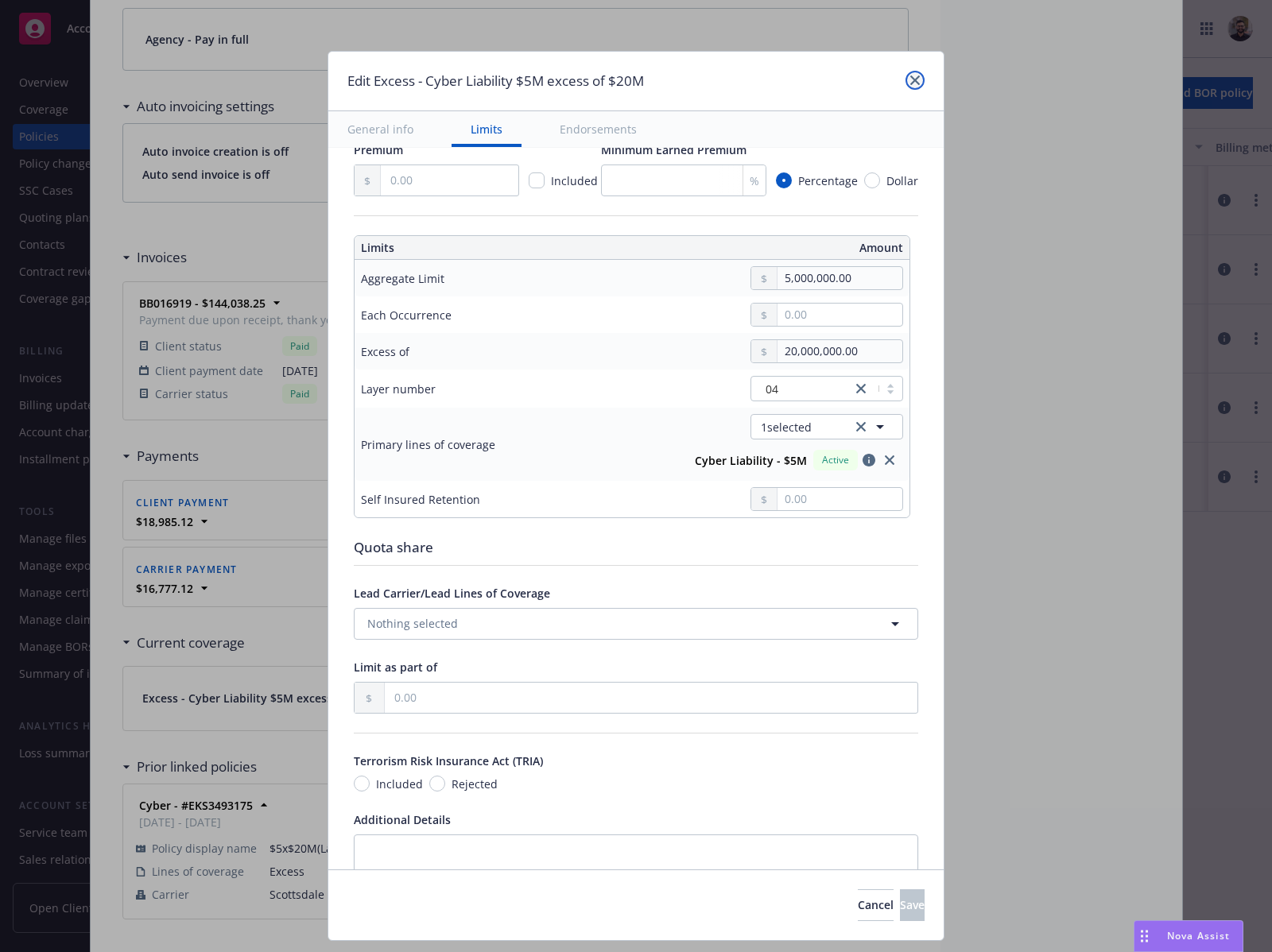
click at [917, 78] on icon "close" at bounding box center [915, 80] width 9 height 9
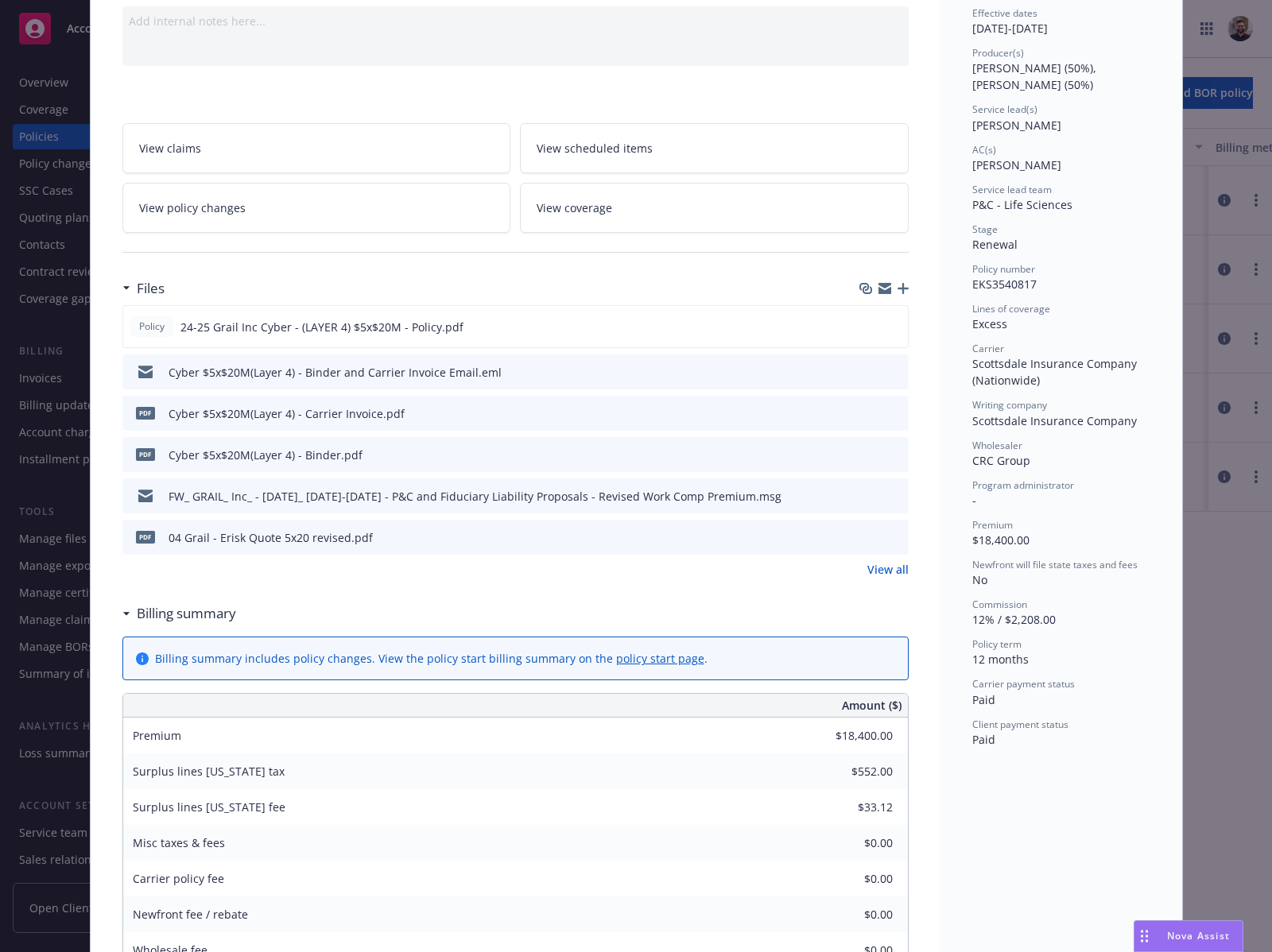
scroll to position [53, 0]
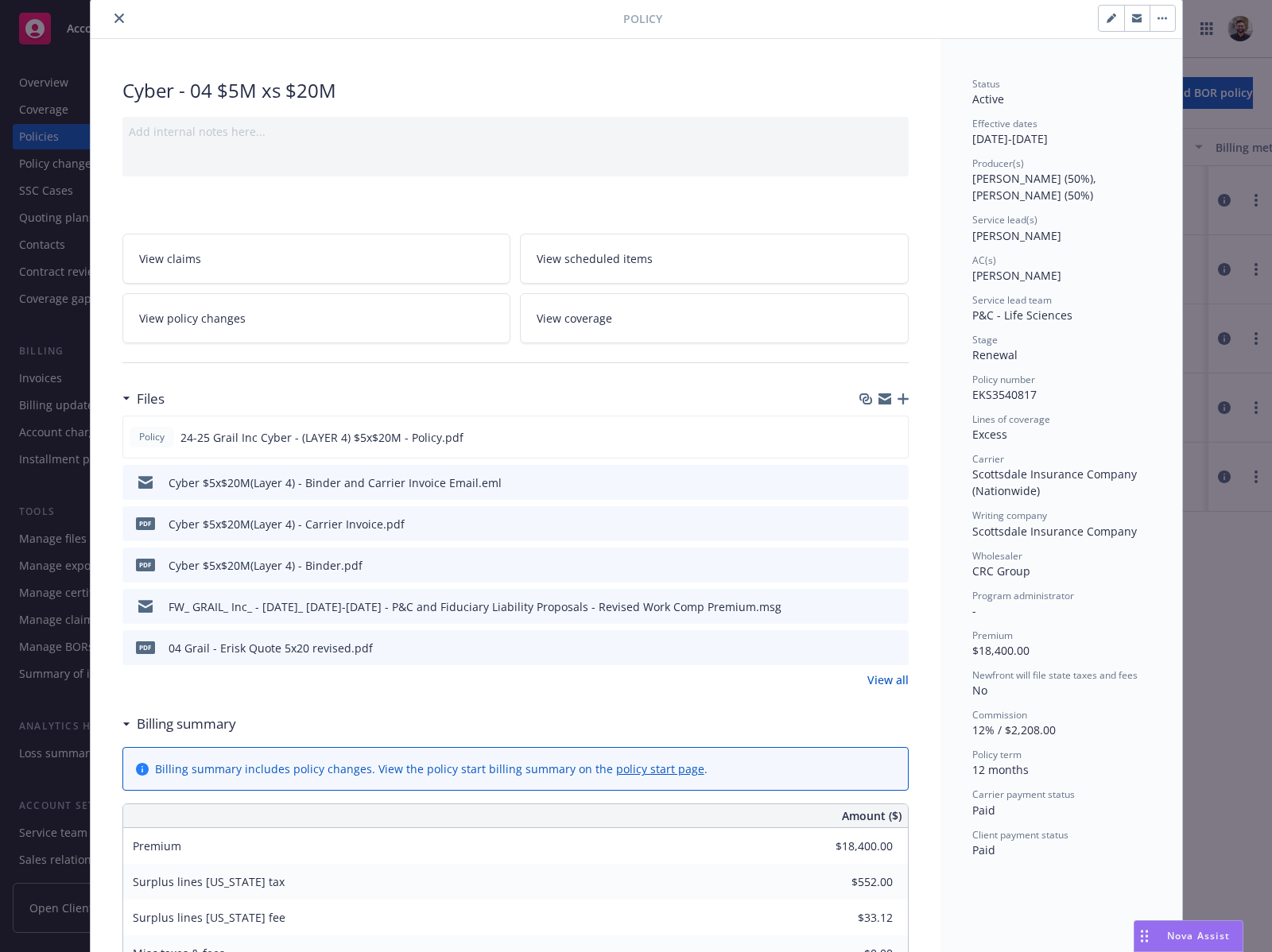
click at [114, 20] on icon "close" at bounding box center [119, 19] width 9 height 9
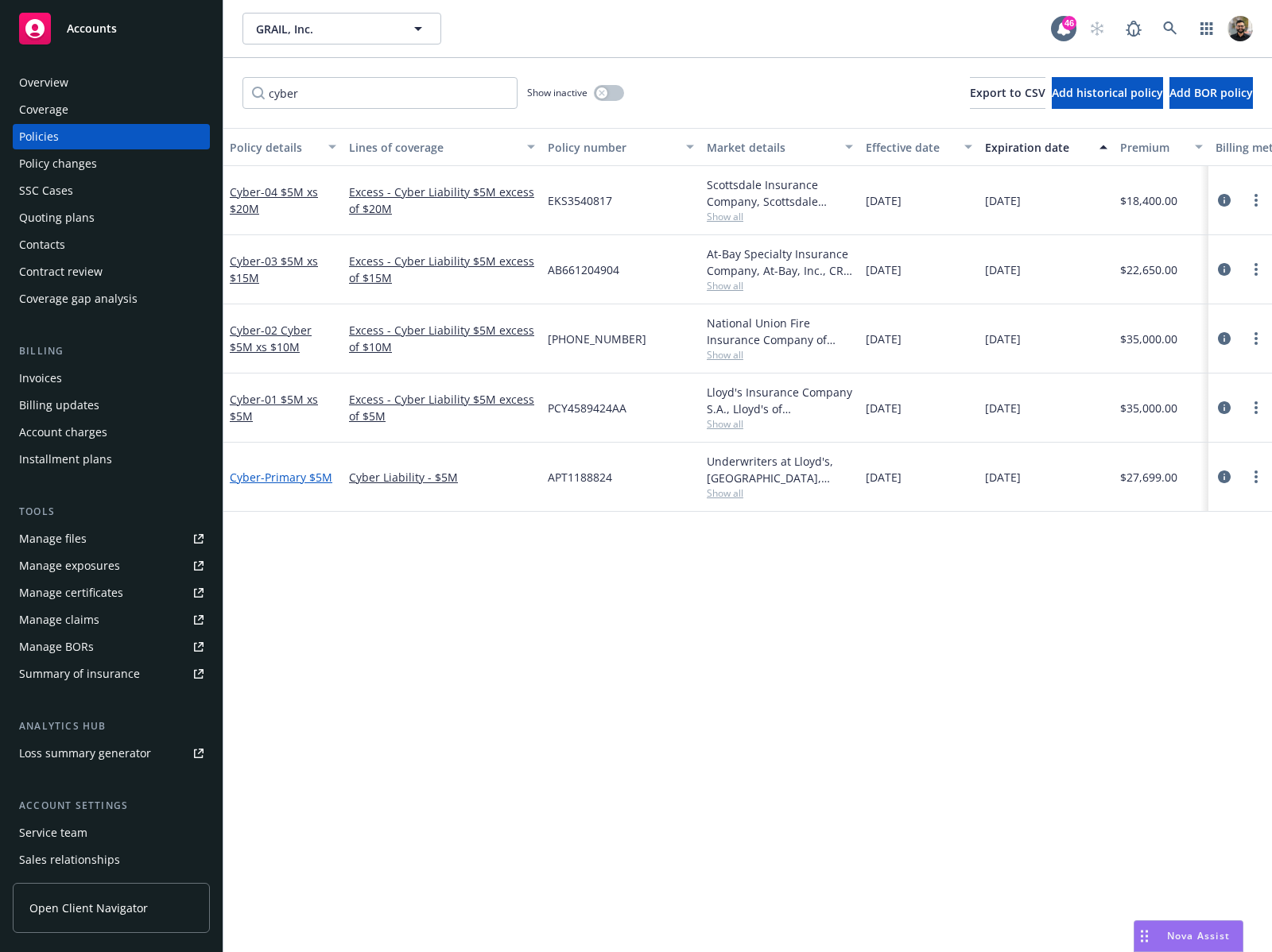
click at [311, 472] on span "- Primary $5M" at bounding box center [296, 477] width 72 height 15
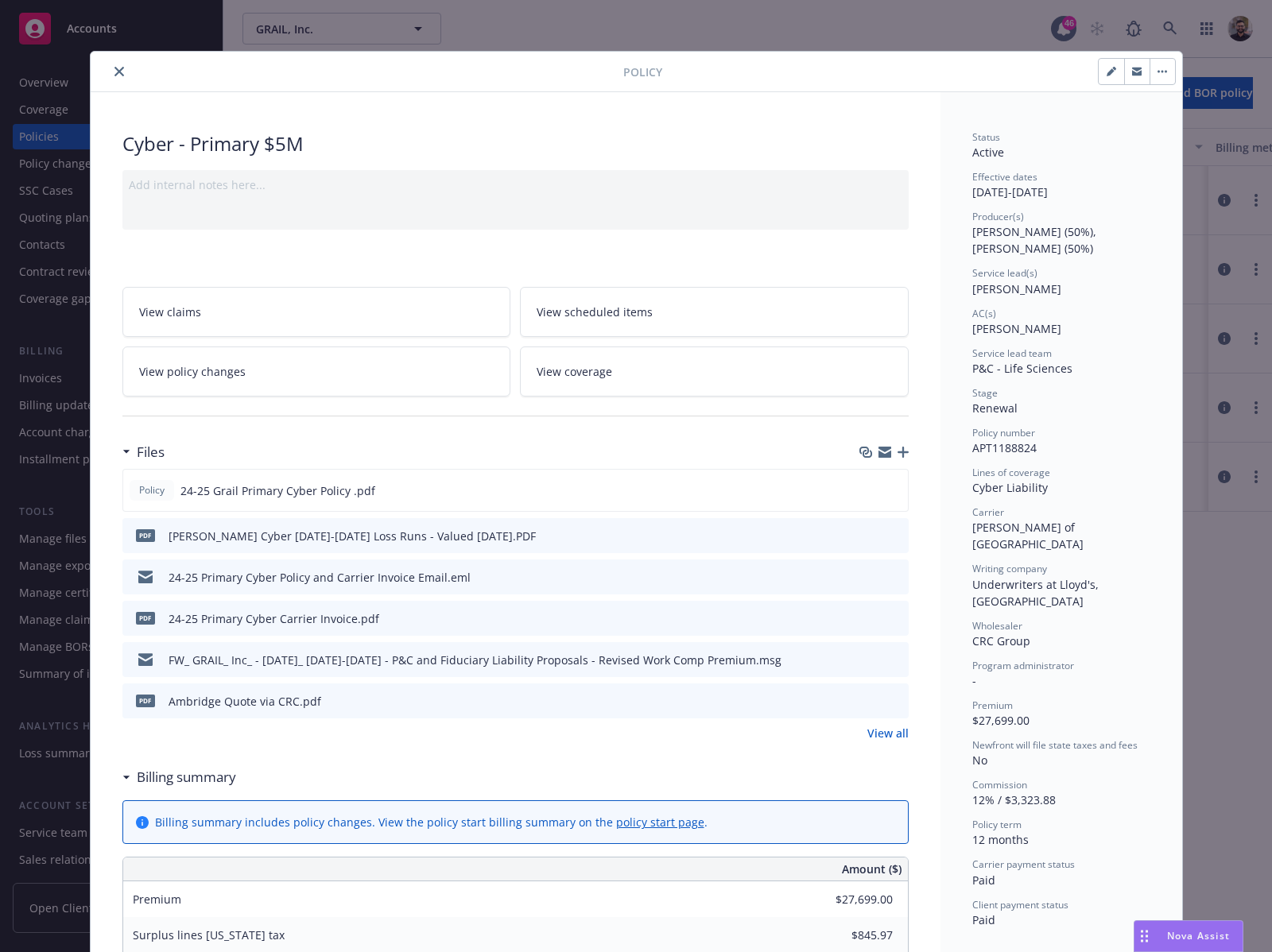
scroll to position [47, 0]
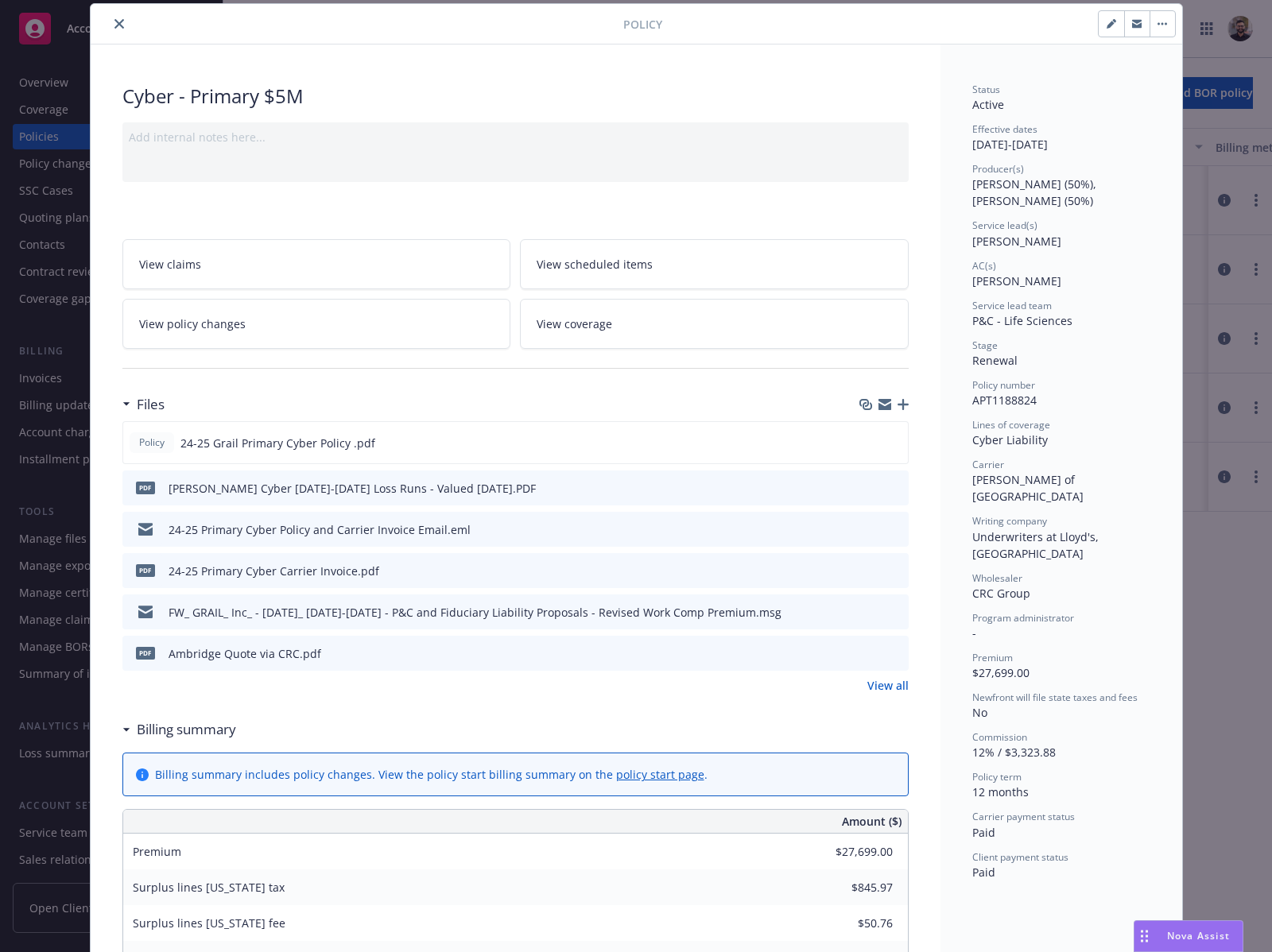
click at [118, 26] on button "close" at bounding box center [119, 23] width 20 height 20
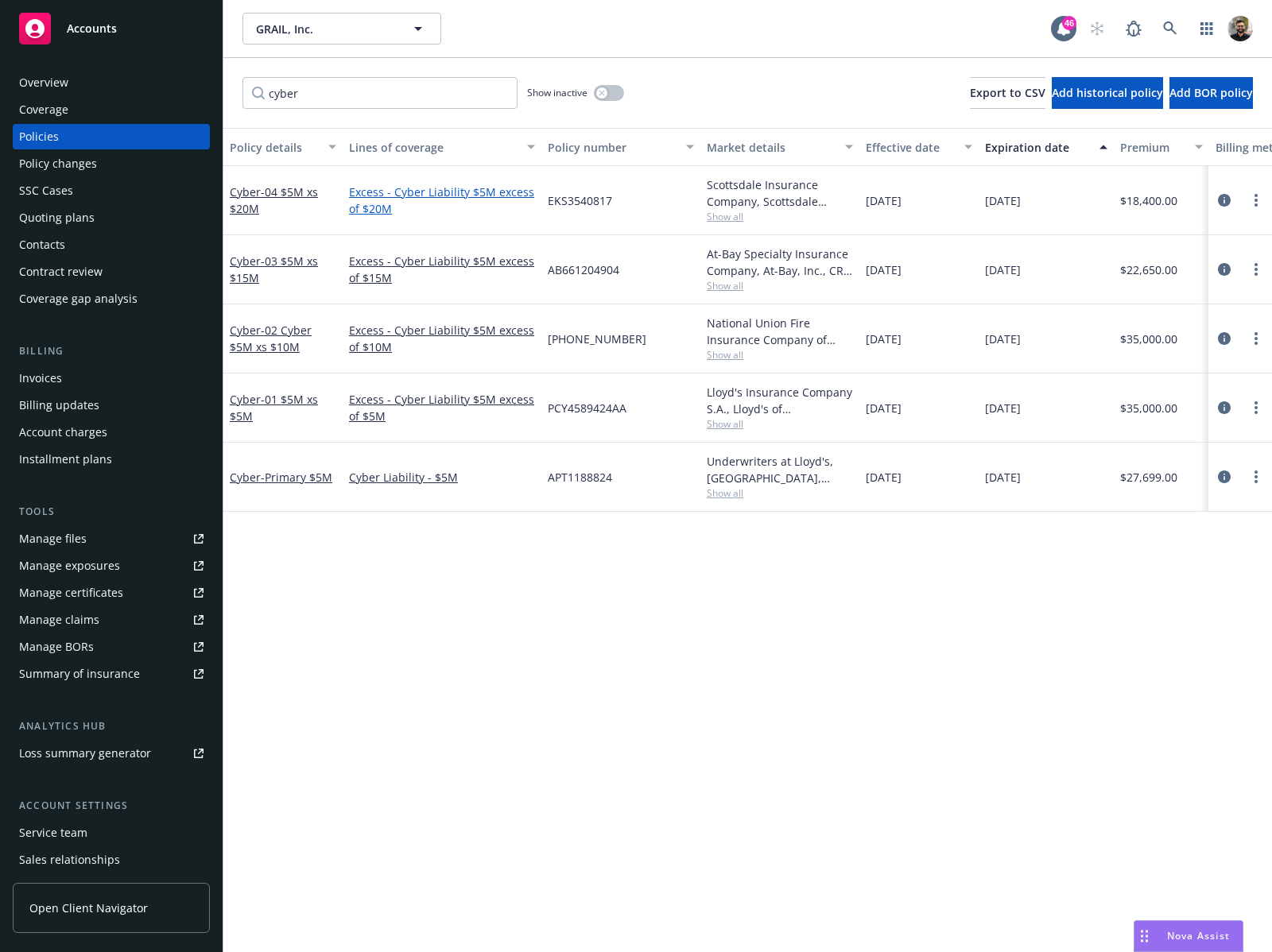
click at [501, 194] on link "Excess - Cyber Liability $5M excess of $20M" at bounding box center [442, 201] width 186 height 33
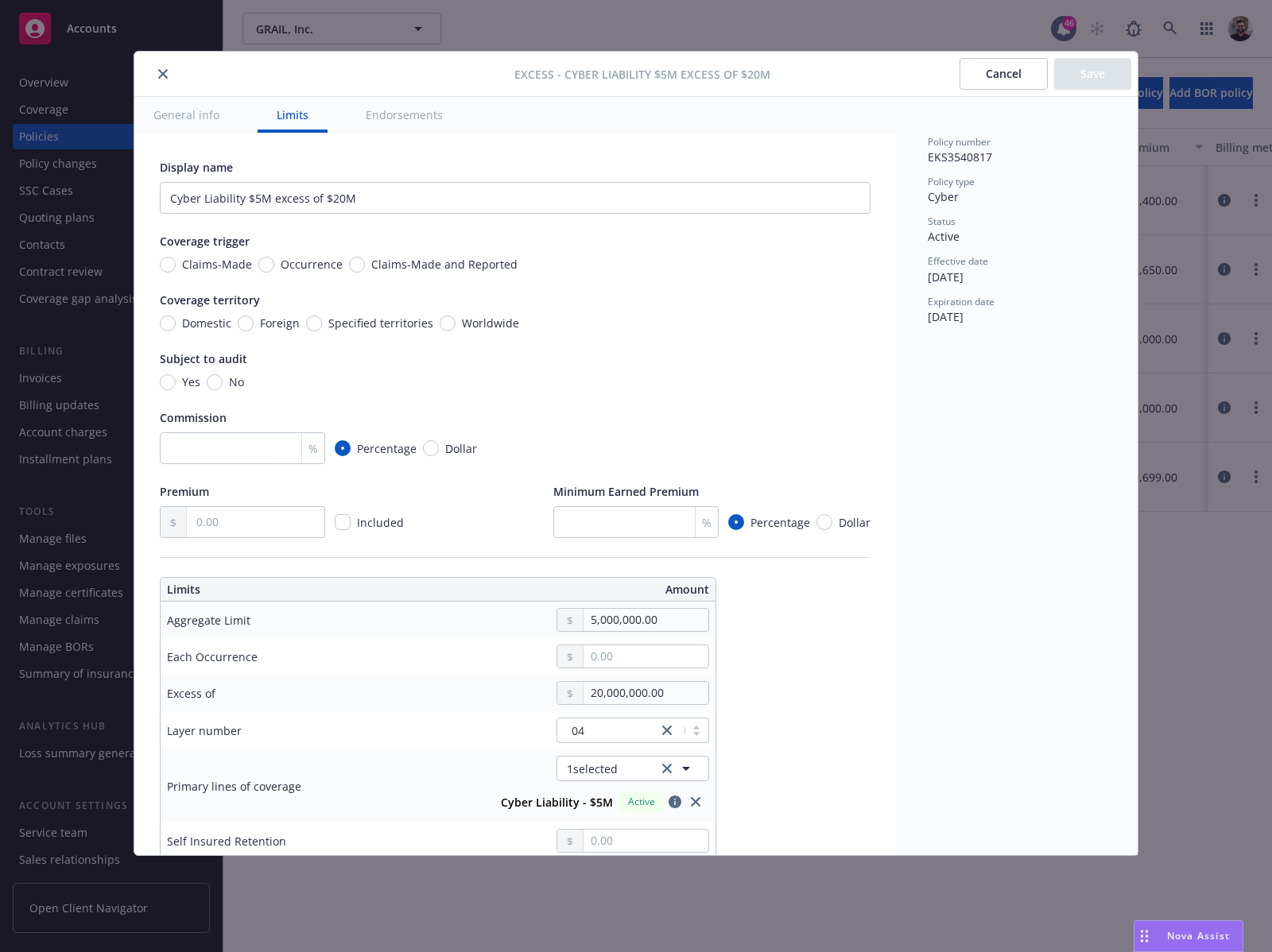
click at [1004, 74] on button "Cancel" at bounding box center [1003, 73] width 88 height 32
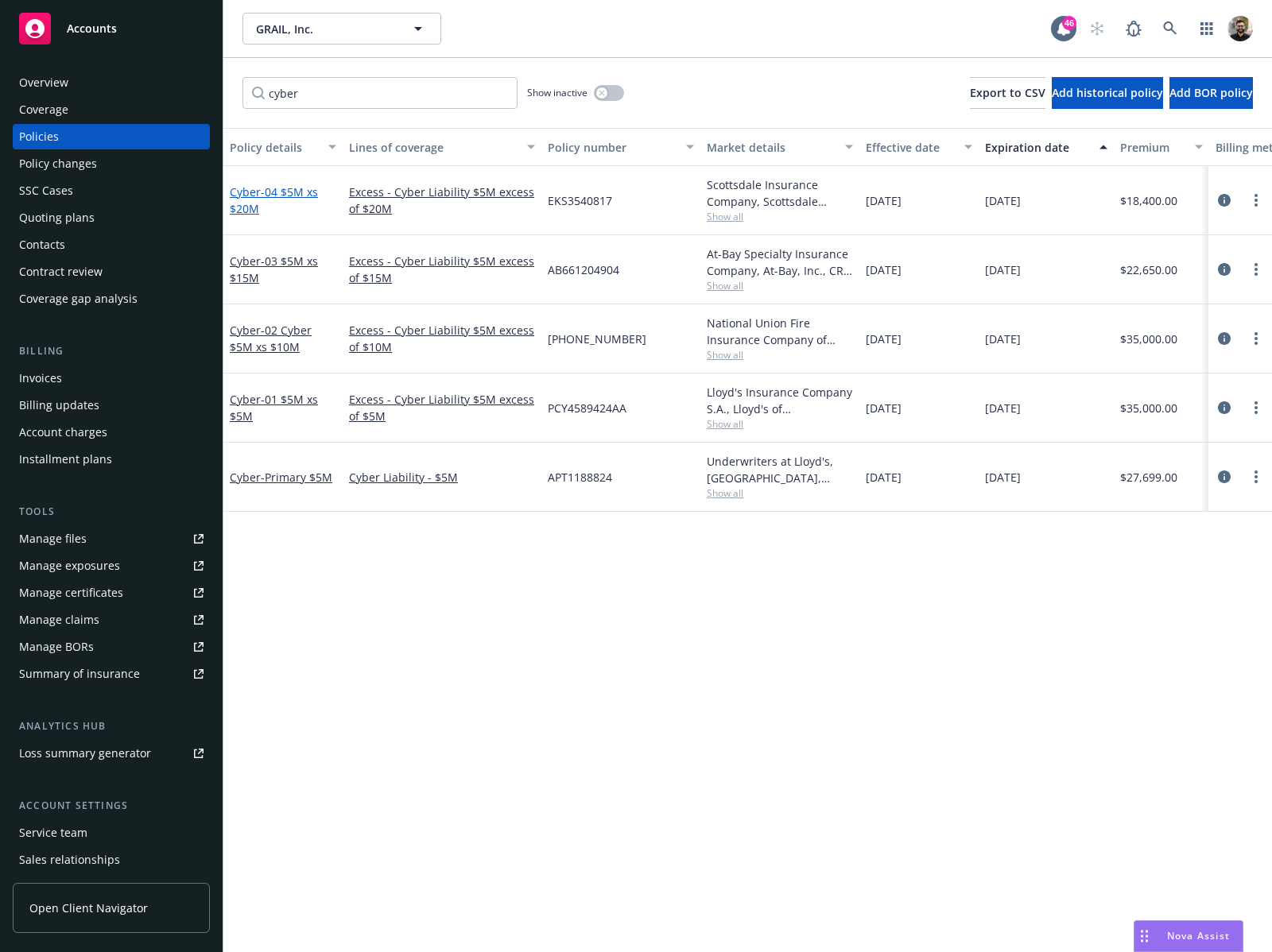
click at [313, 190] on span "- 04 $5M xs $20M" at bounding box center [273, 201] width 88 height 32
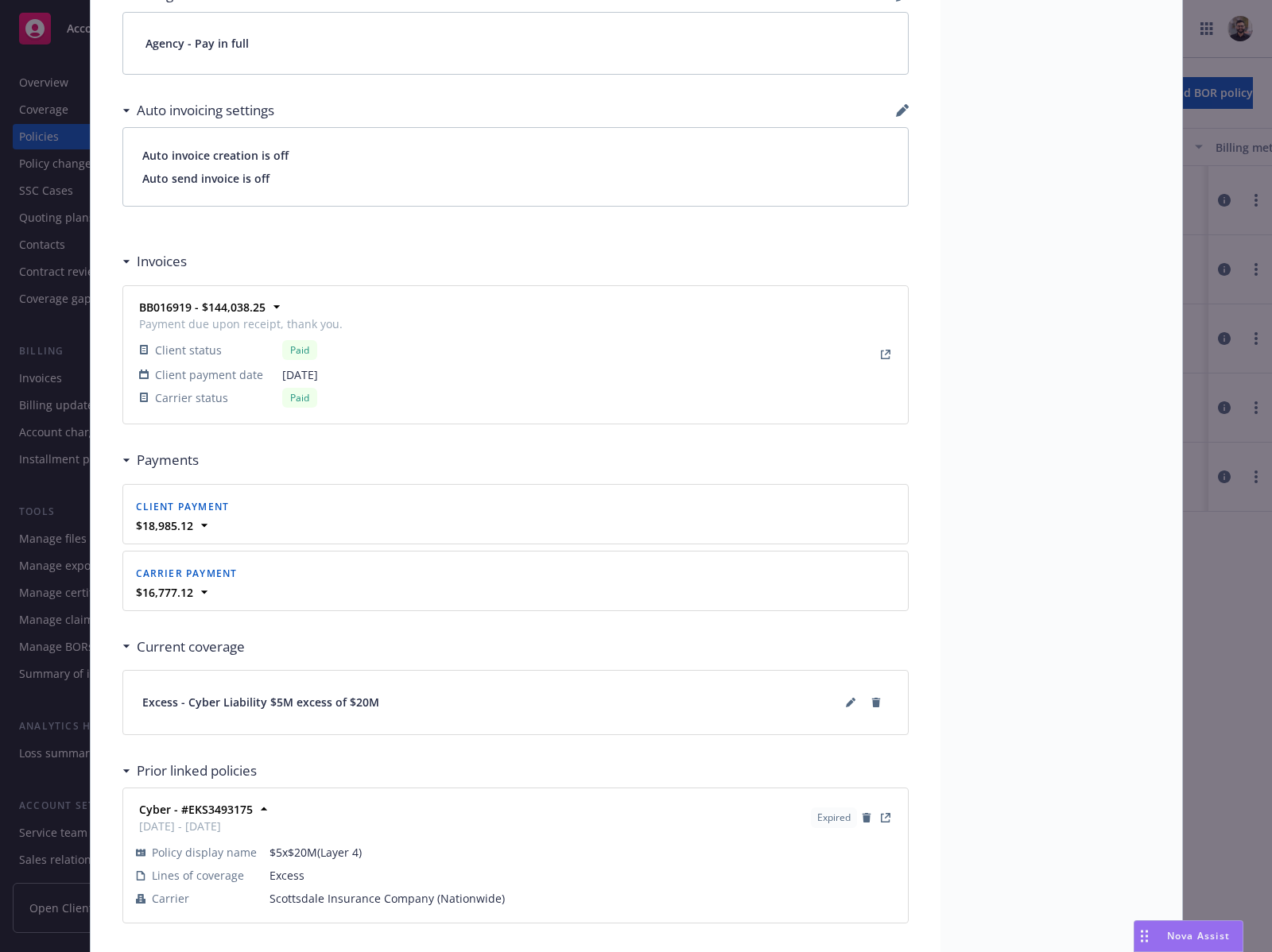
scroll to position [1299, 0]
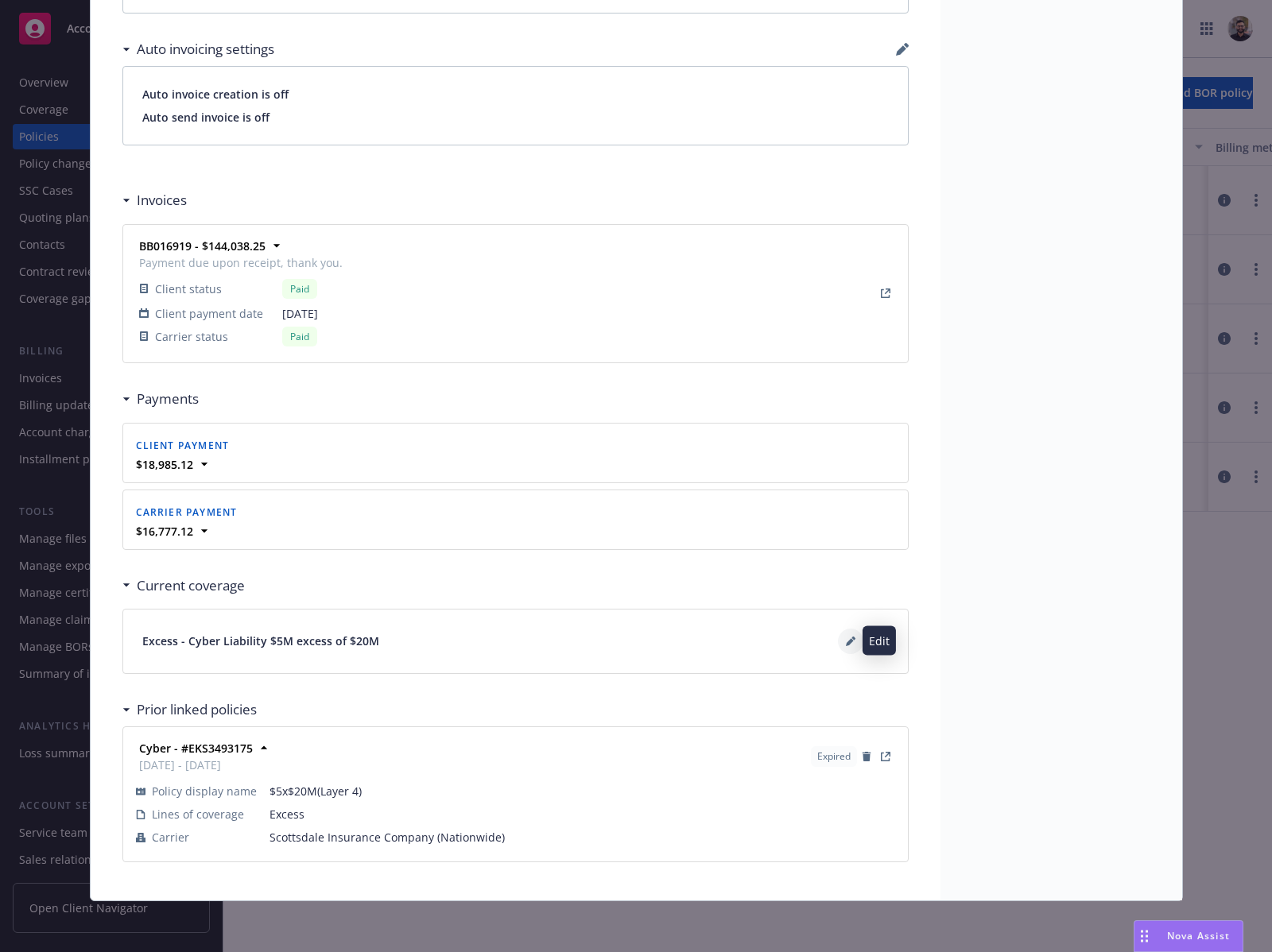
click at [846, 637] on icon at bounding box center [851, 642] width 9 height 9
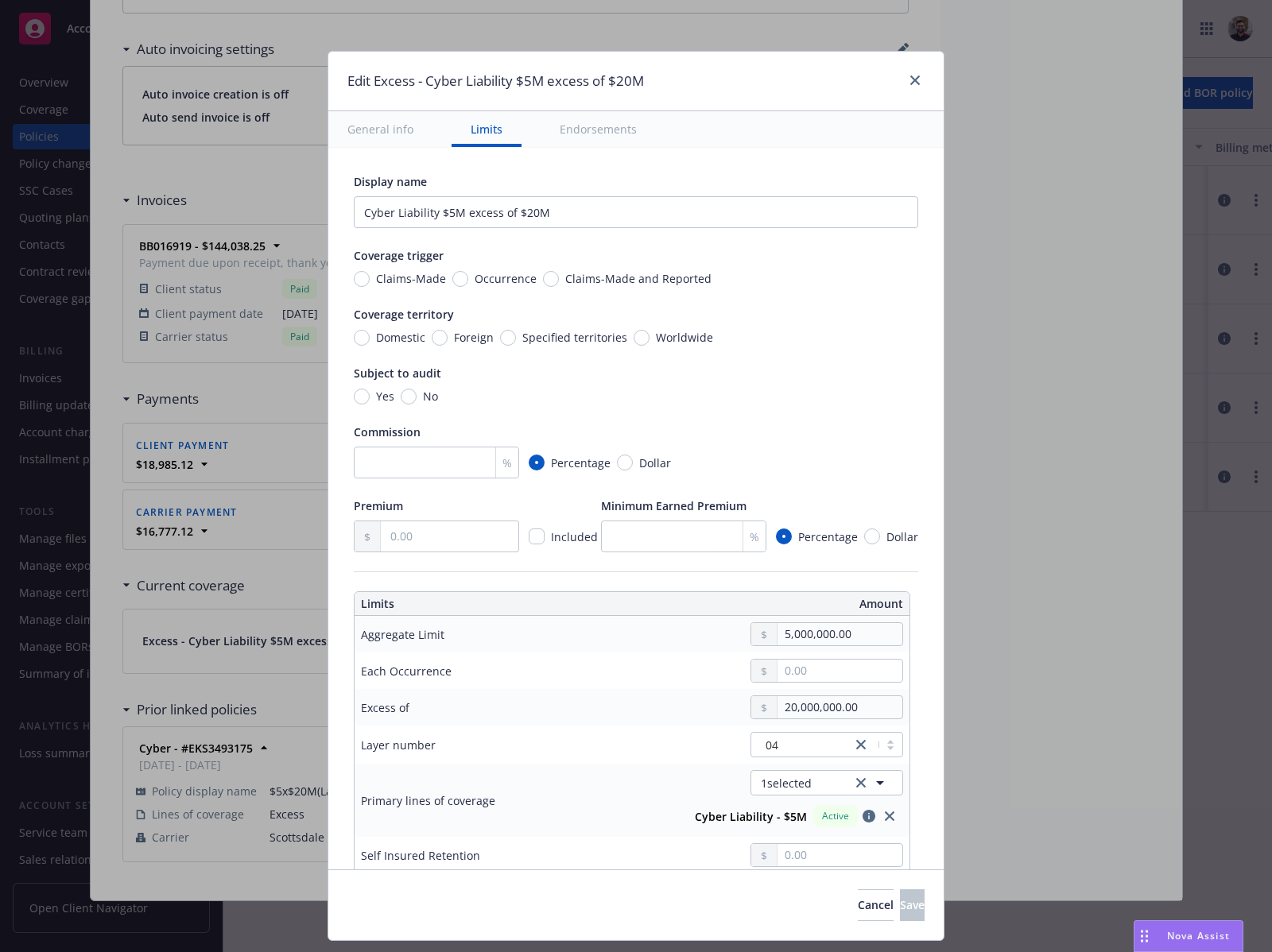
scroll to position [59, 0]
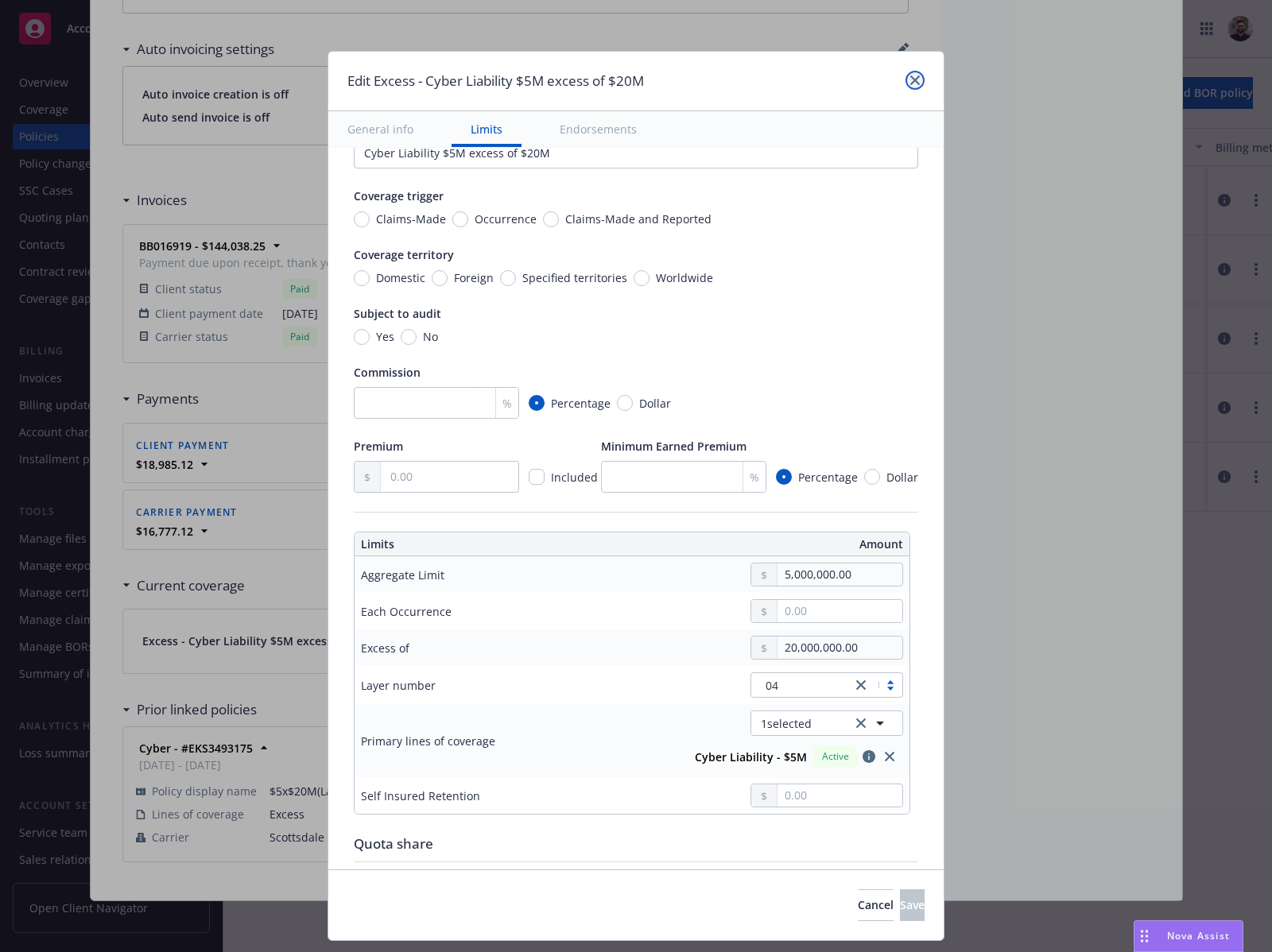
click at [918, 77] on link "close" at bounding box center [915, 80] width 20 height 20
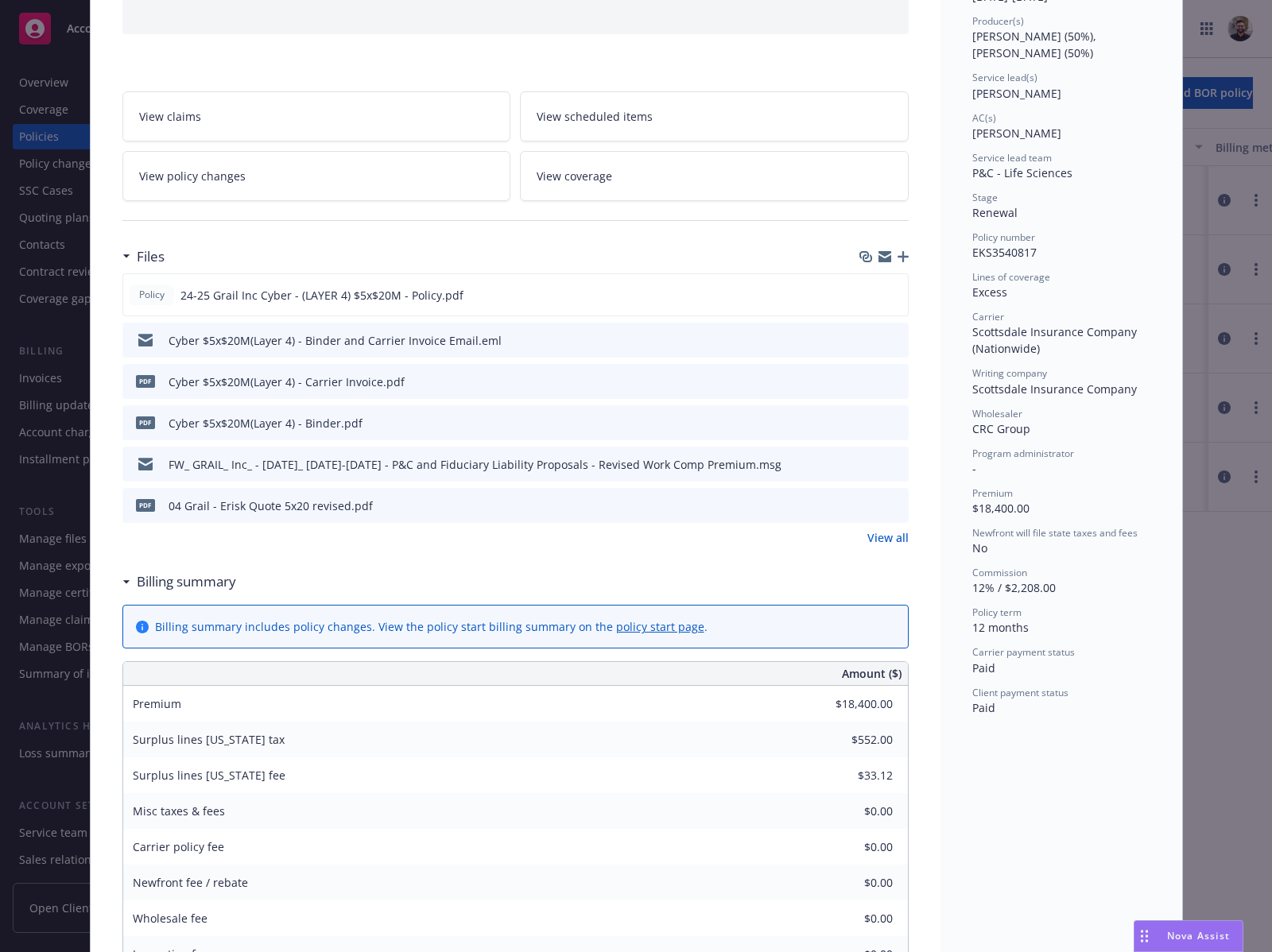
scroll to position [0, 0]
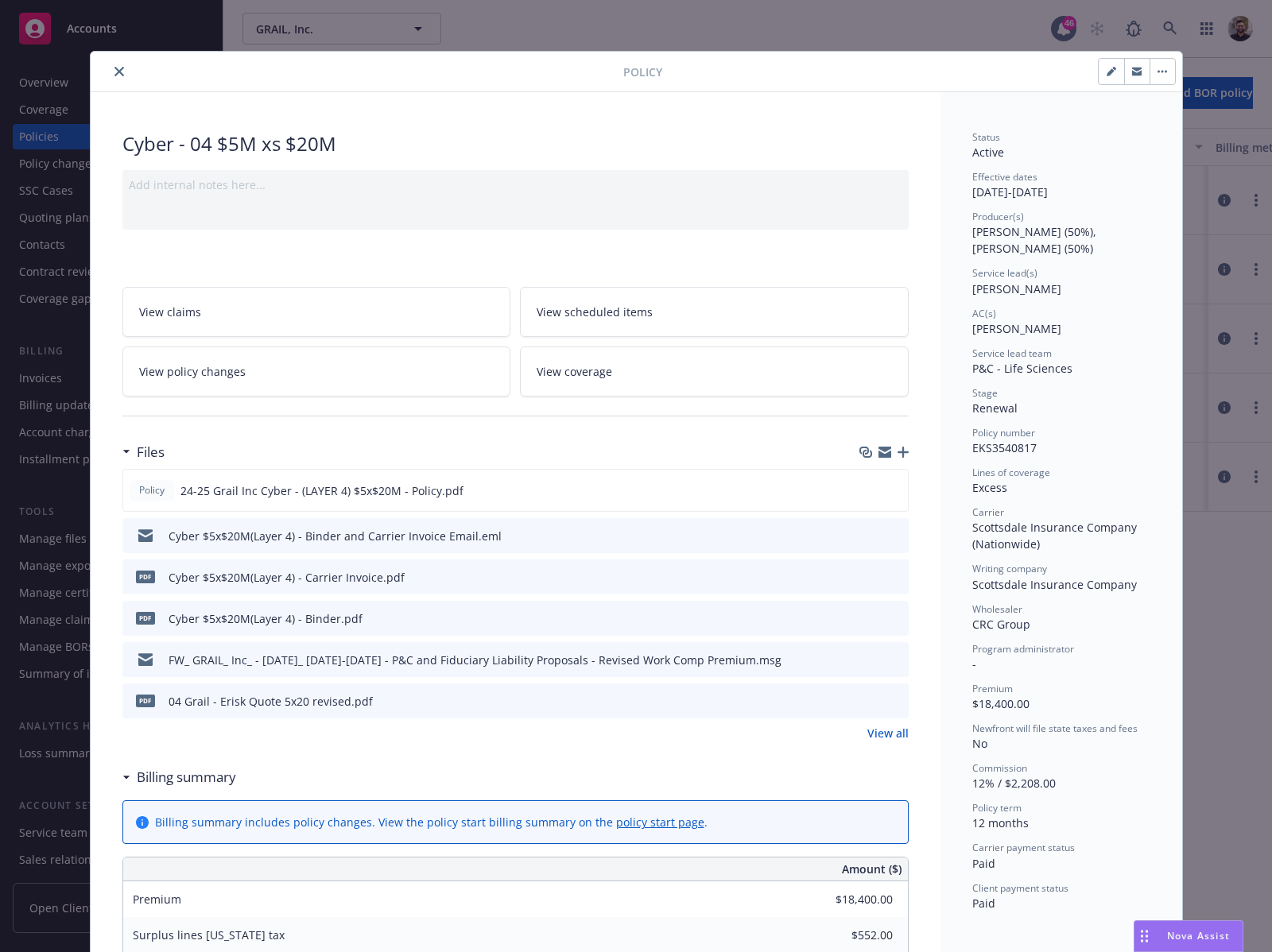
click at [110, 73] on button "close" at bounding box center [119, 72] width 20 height 20
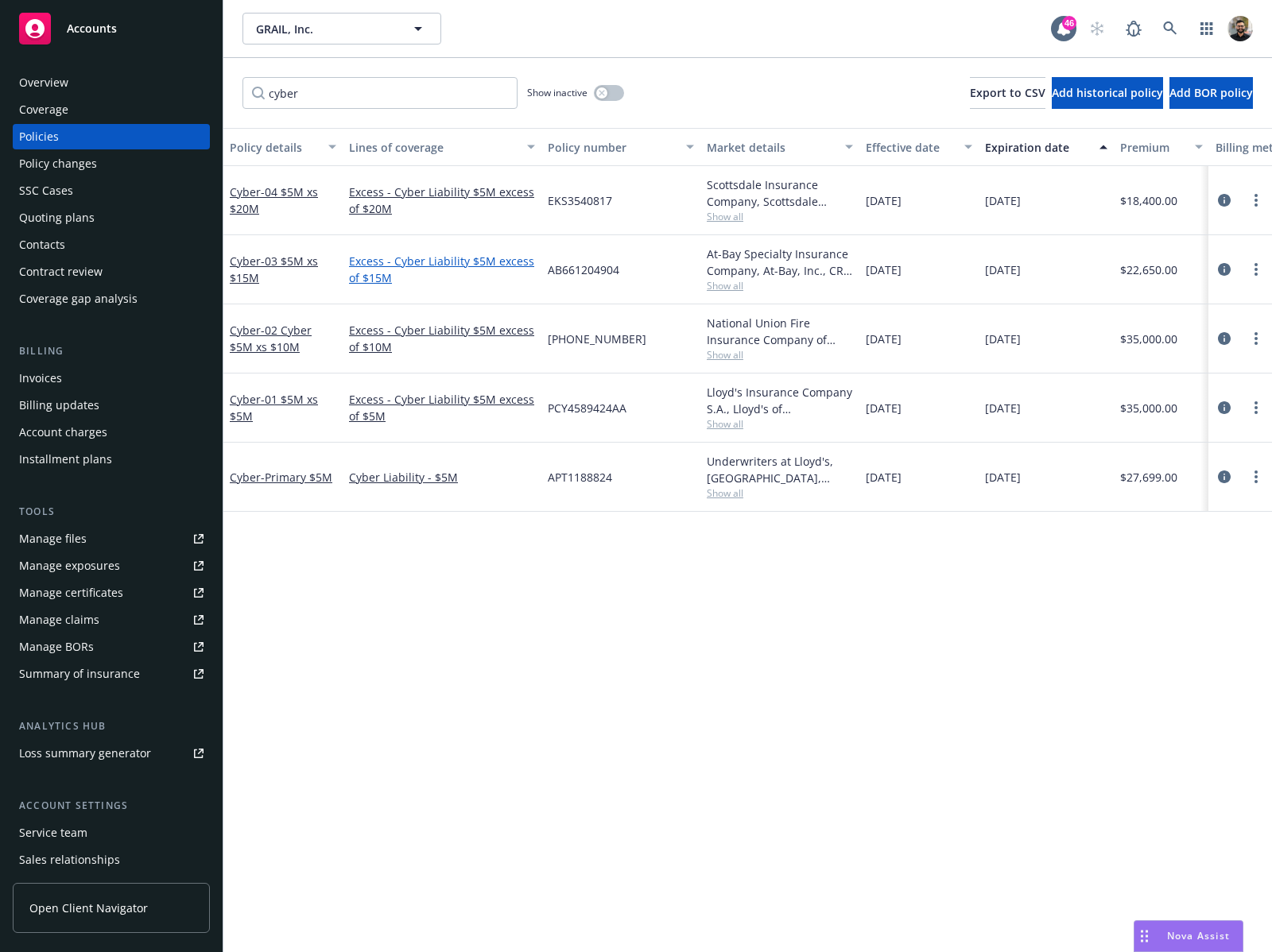
click at [445, 266] on link "Excess - Cyber Liability $5M excess of $15M" at bounding box center [442, 269] width 186 height 33
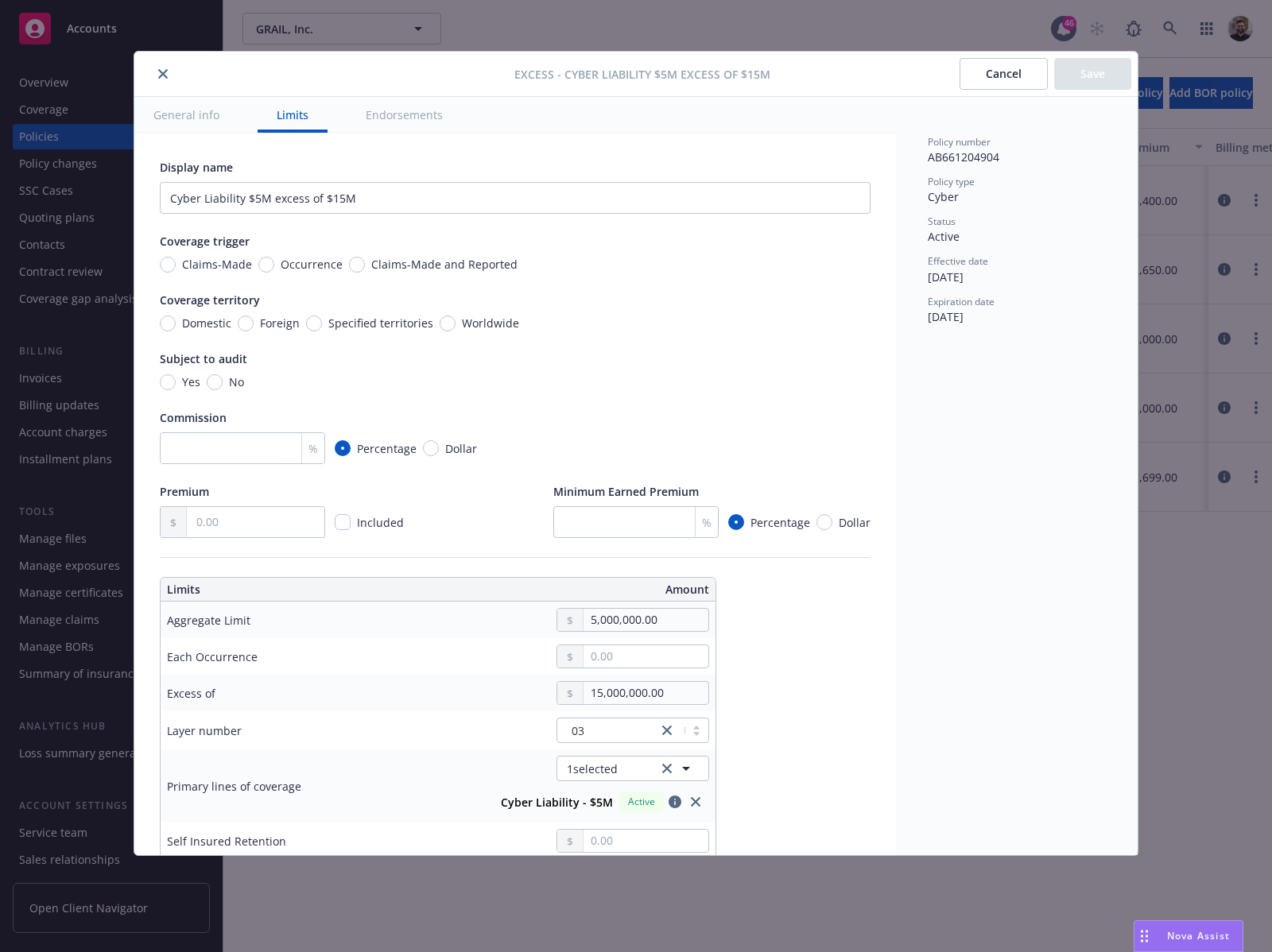
scroll to position [12, 0]
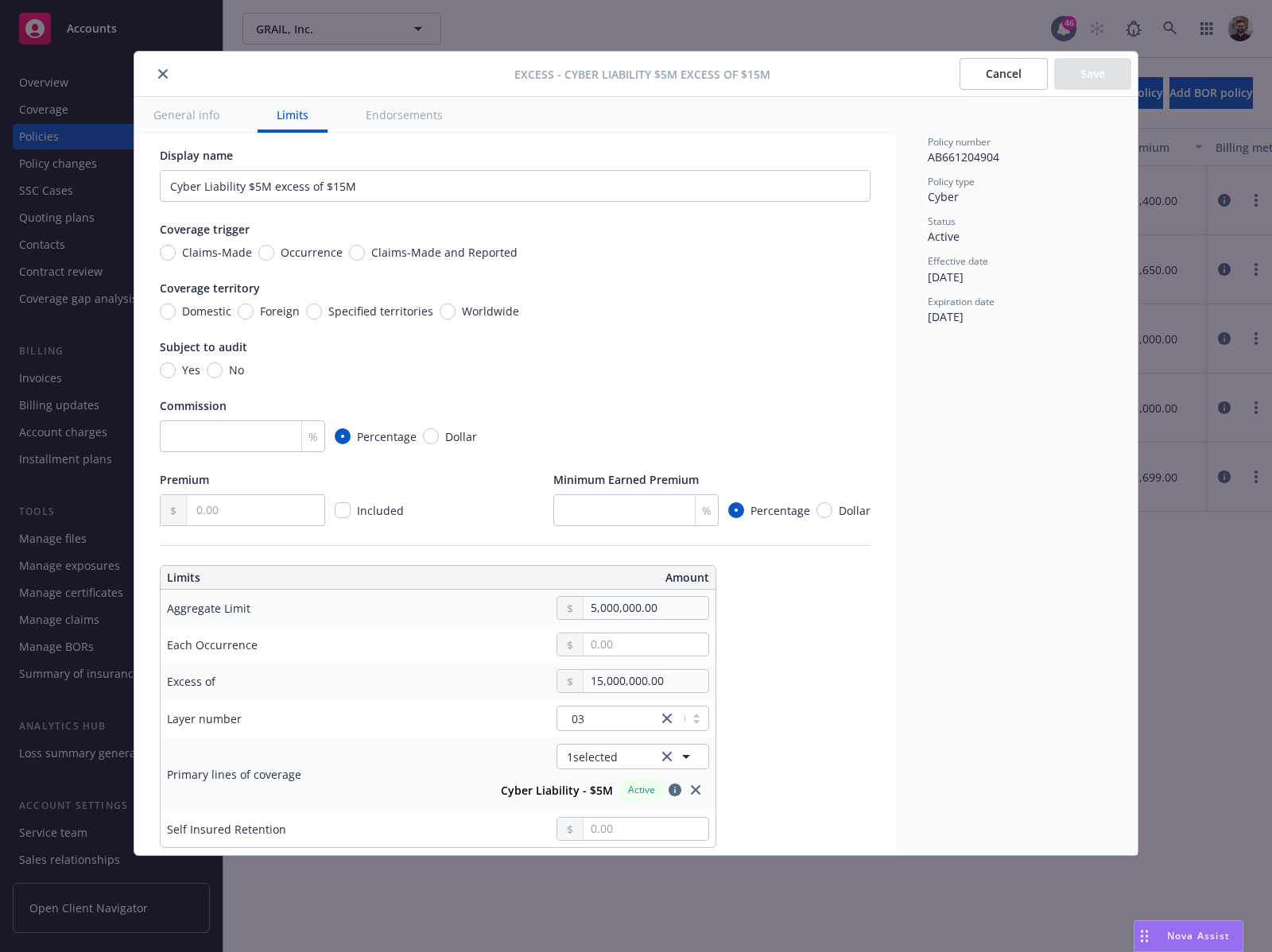
click at [157, 77] on button "close" at bounding box center [163, 73] width 20 height 20
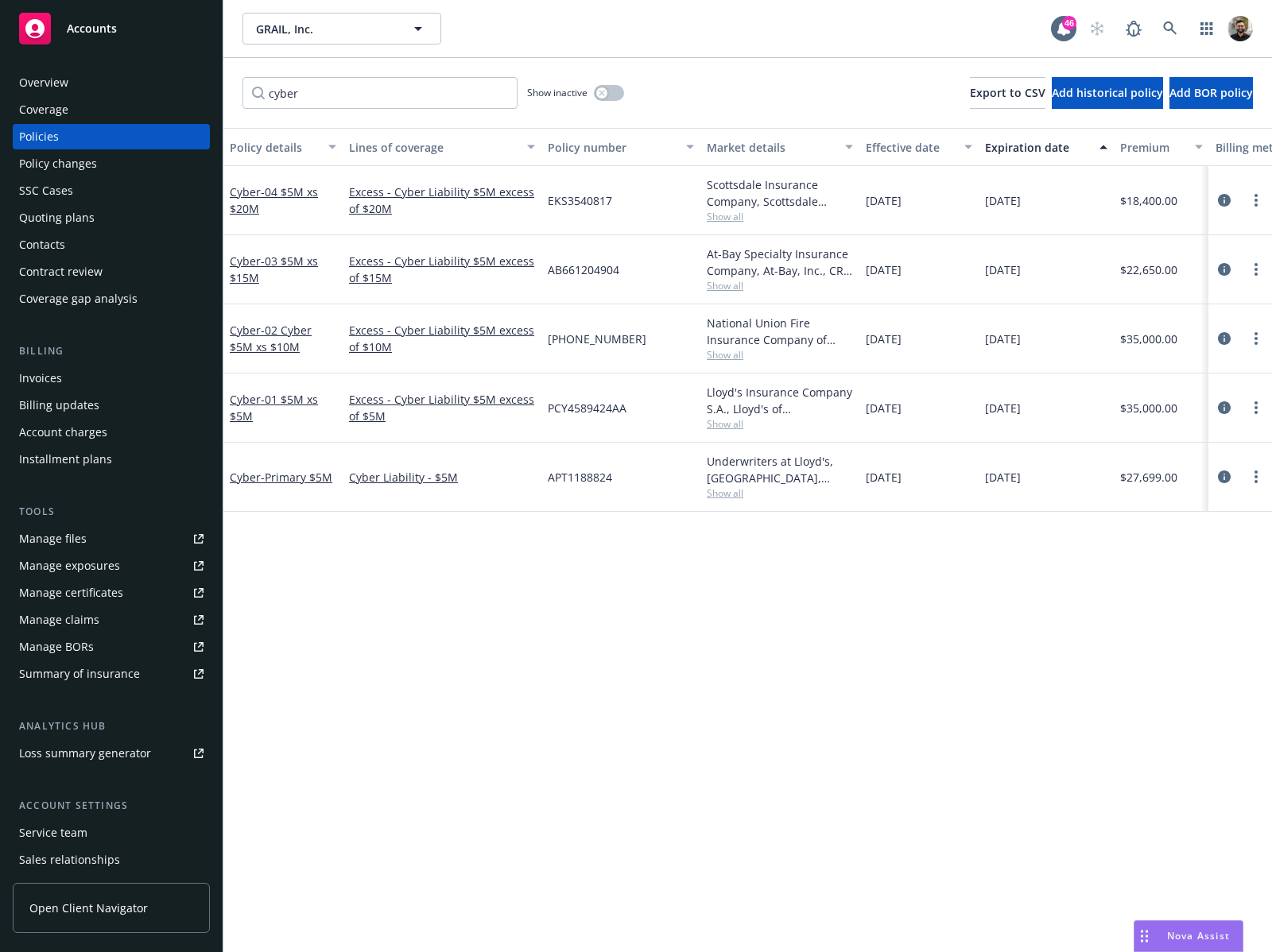
click at [295, 322] on span "- 02 Cyber $5M xs $10M" at bounding box center [270, 338] width 82 height 32
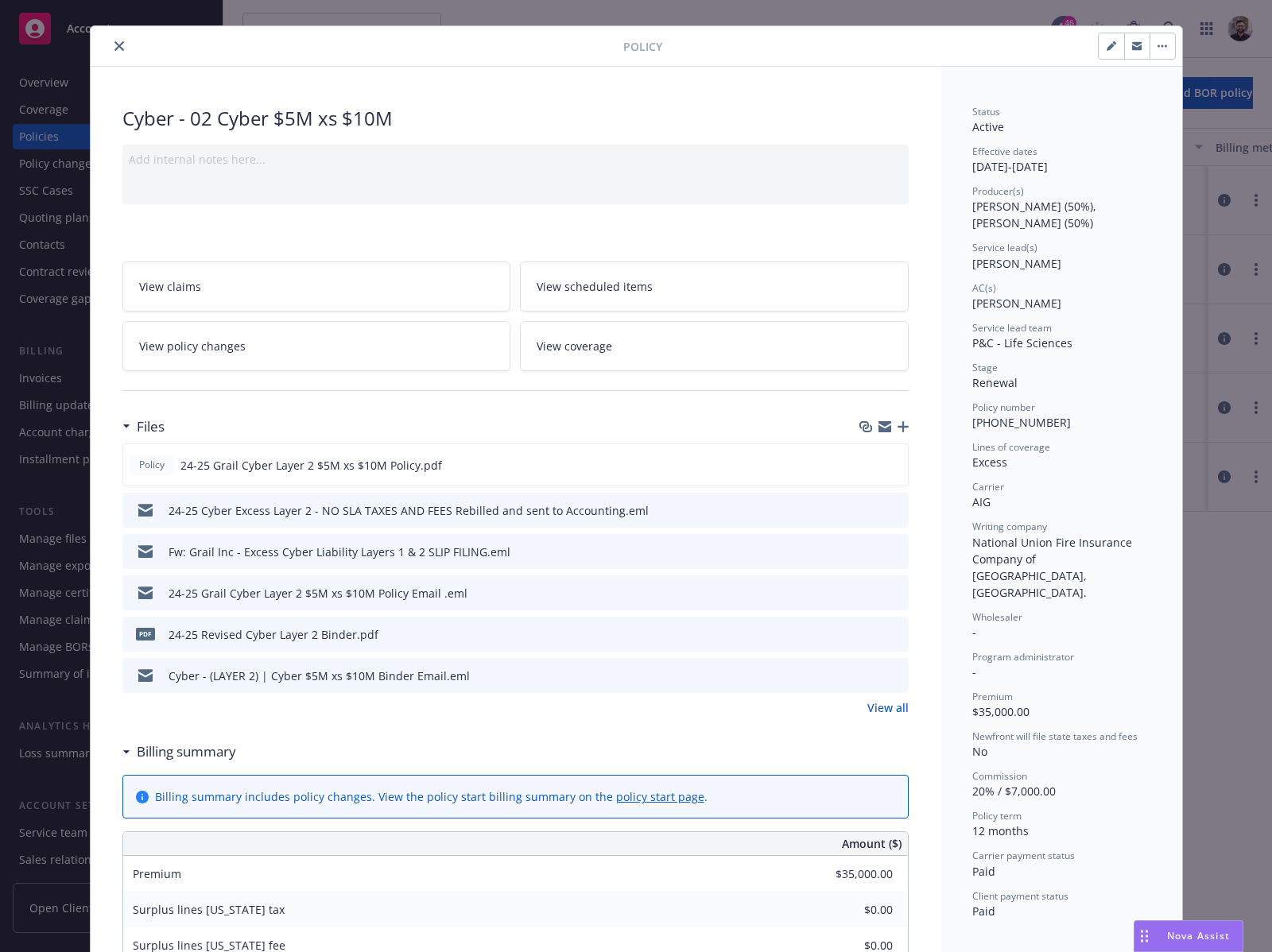
scroll to position [52, 0]
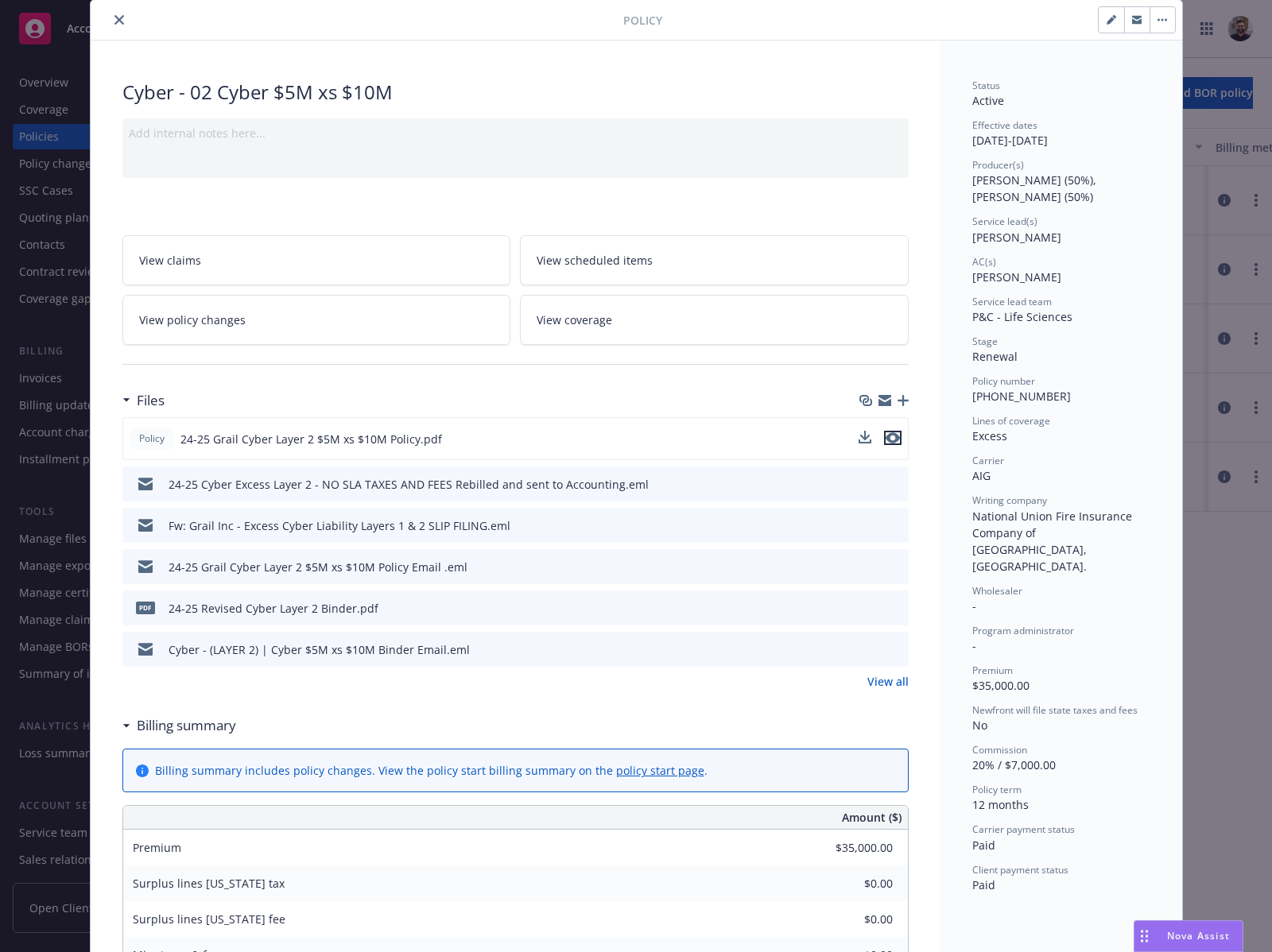
click at [885, 438] on icon "preview file" at bounding box center [892, 438] width 14 height 11
